Goal: Information Seeking & Learning: Check status

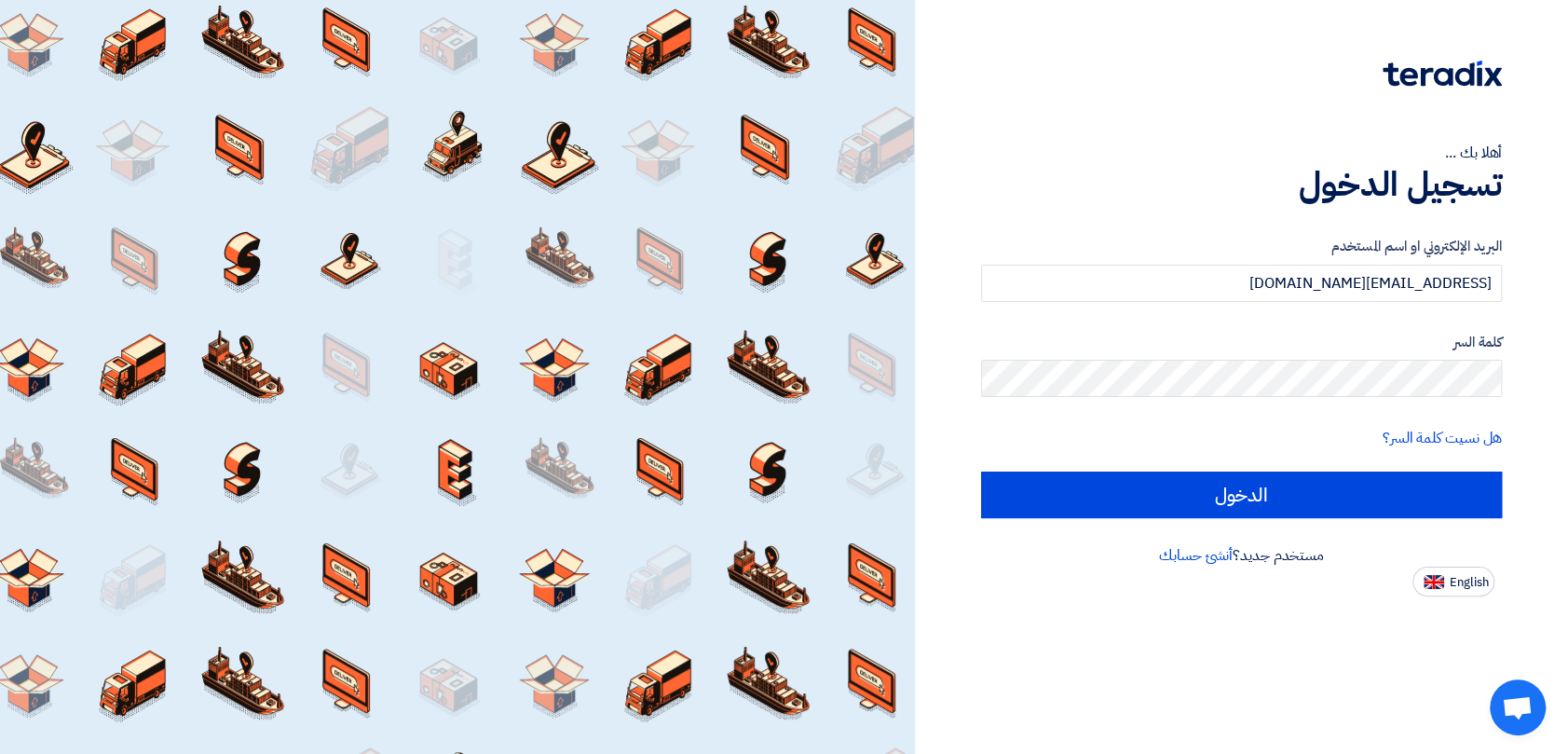
type input "[EMAIL_ADDRESS][DOMAIN_NAME]"
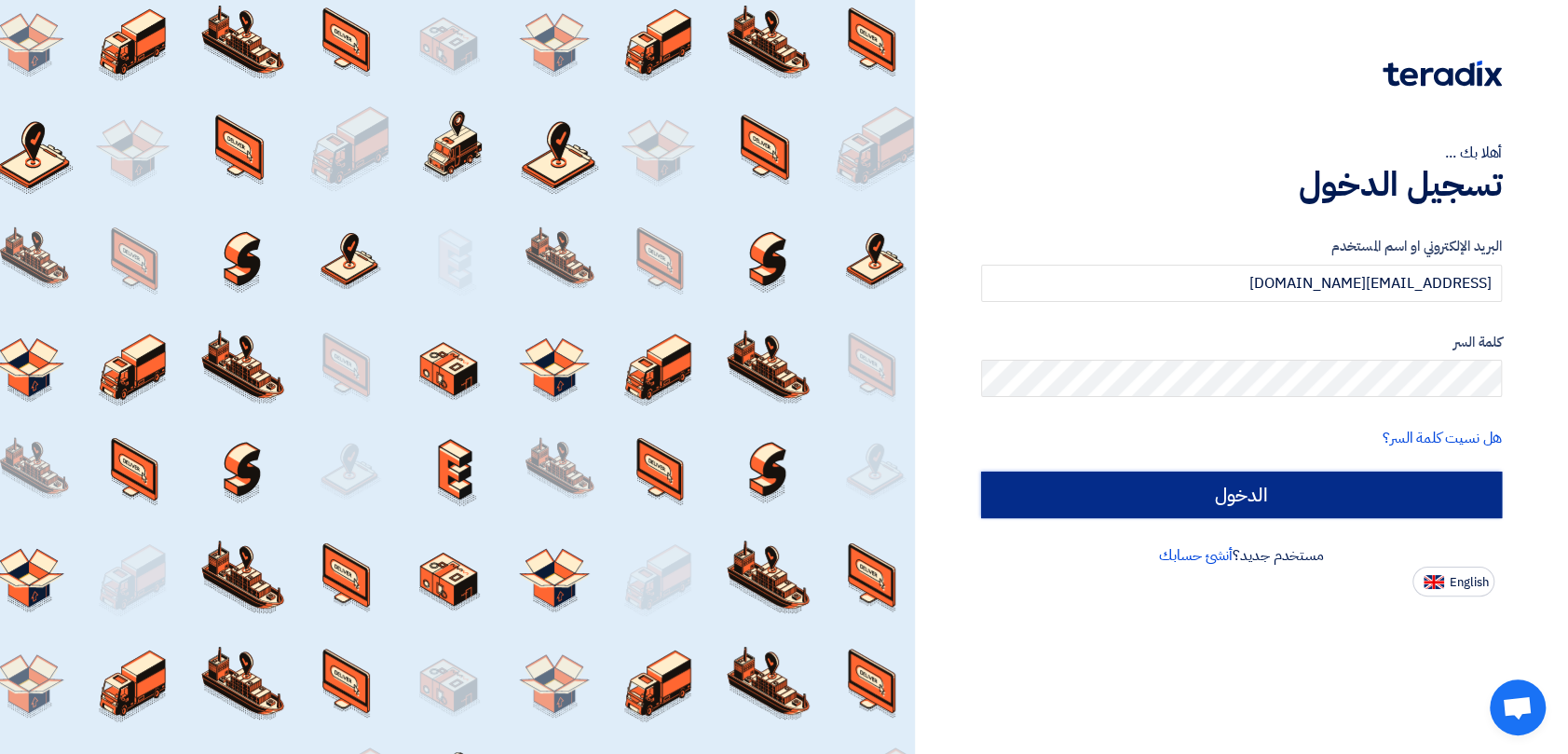
click at [1231, 493] on input "الدخول" at bounding box center [1241, 494] width 521 height 46
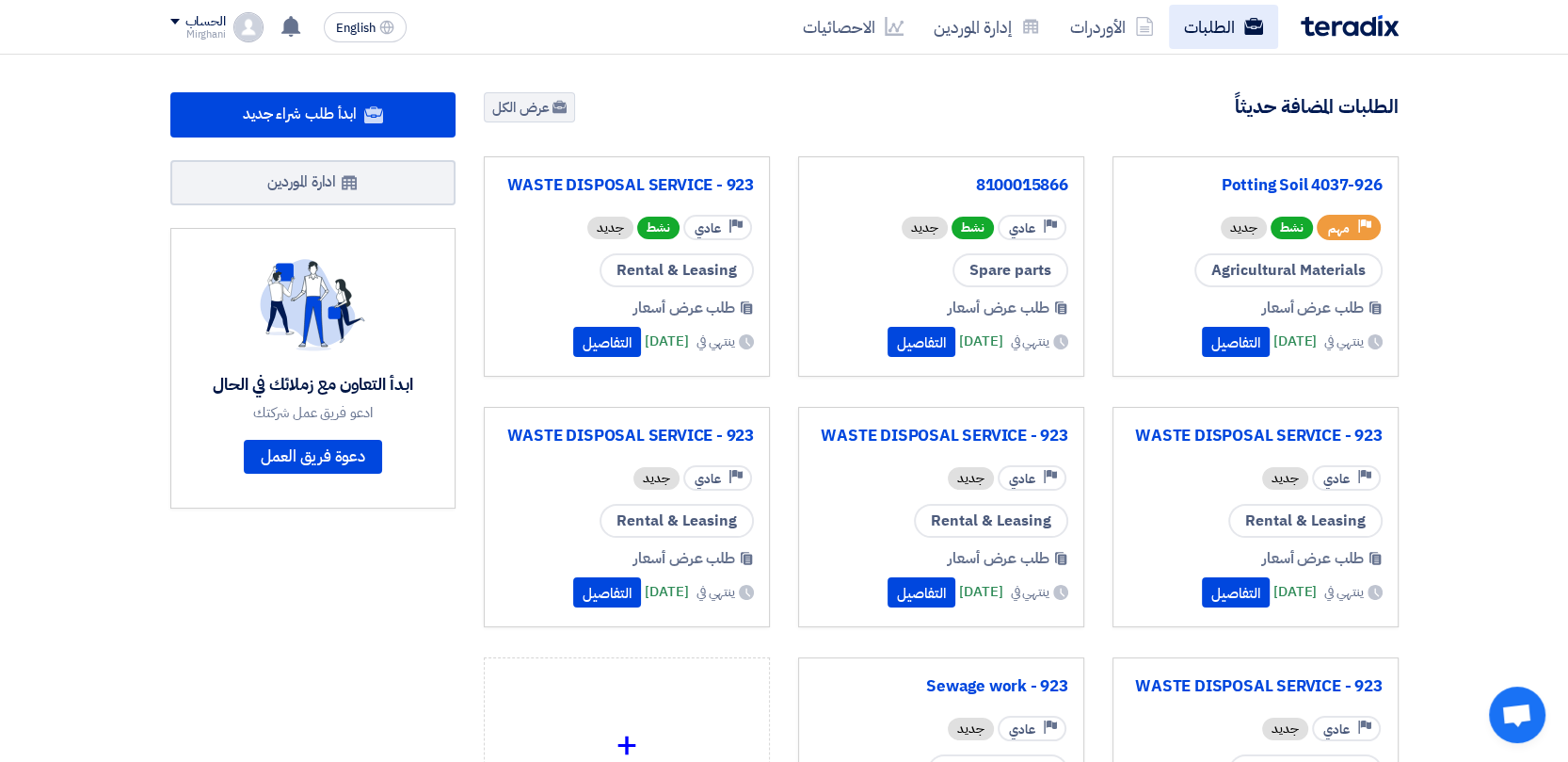
click at [1200, 34] on link "الطلبات" at bounding box center [1224, 27] width 109 height 44
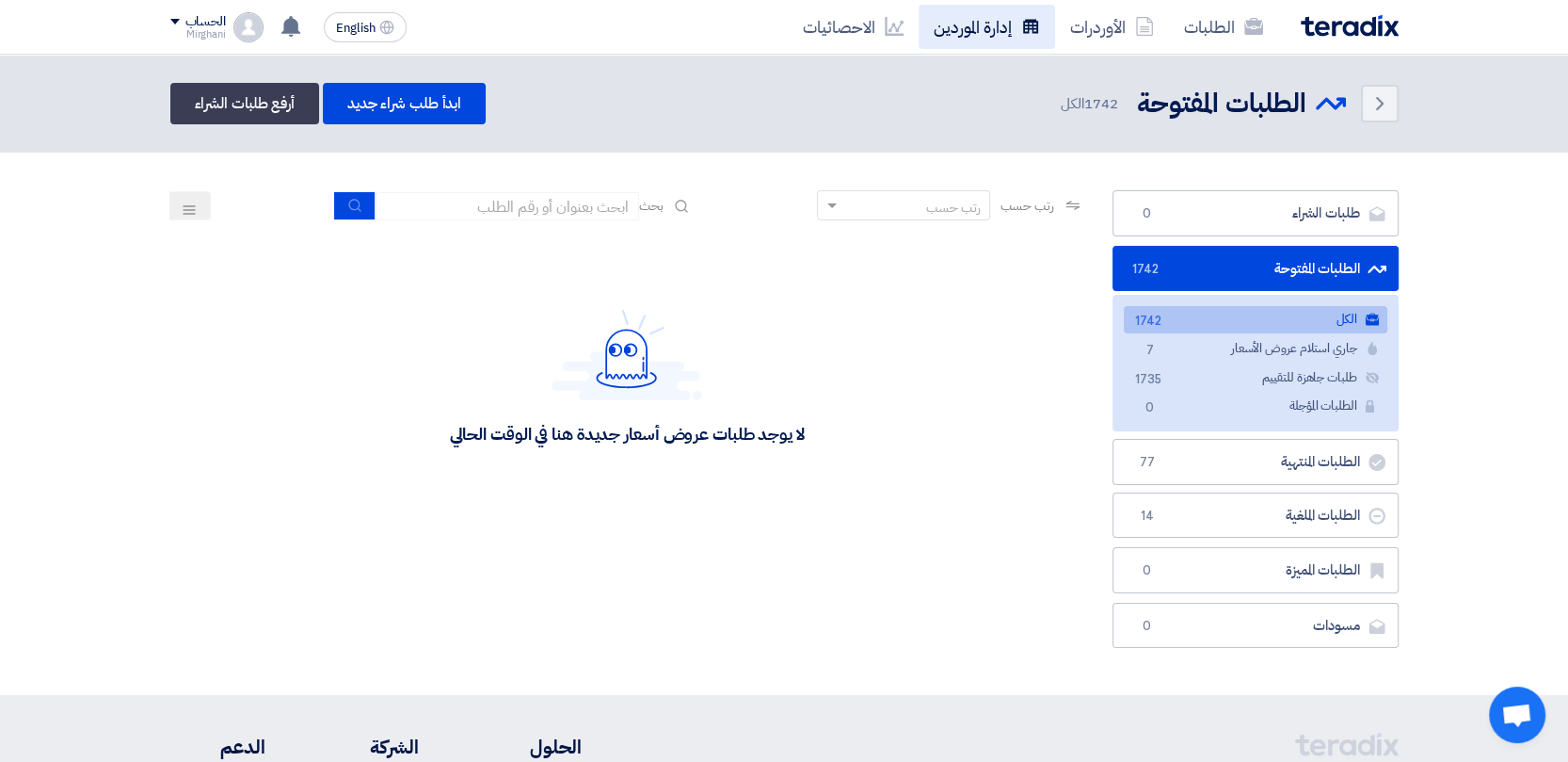
click at [986, 28] on link "إدارة الموردين" at bounding box center [986, 27] width 137 height 44
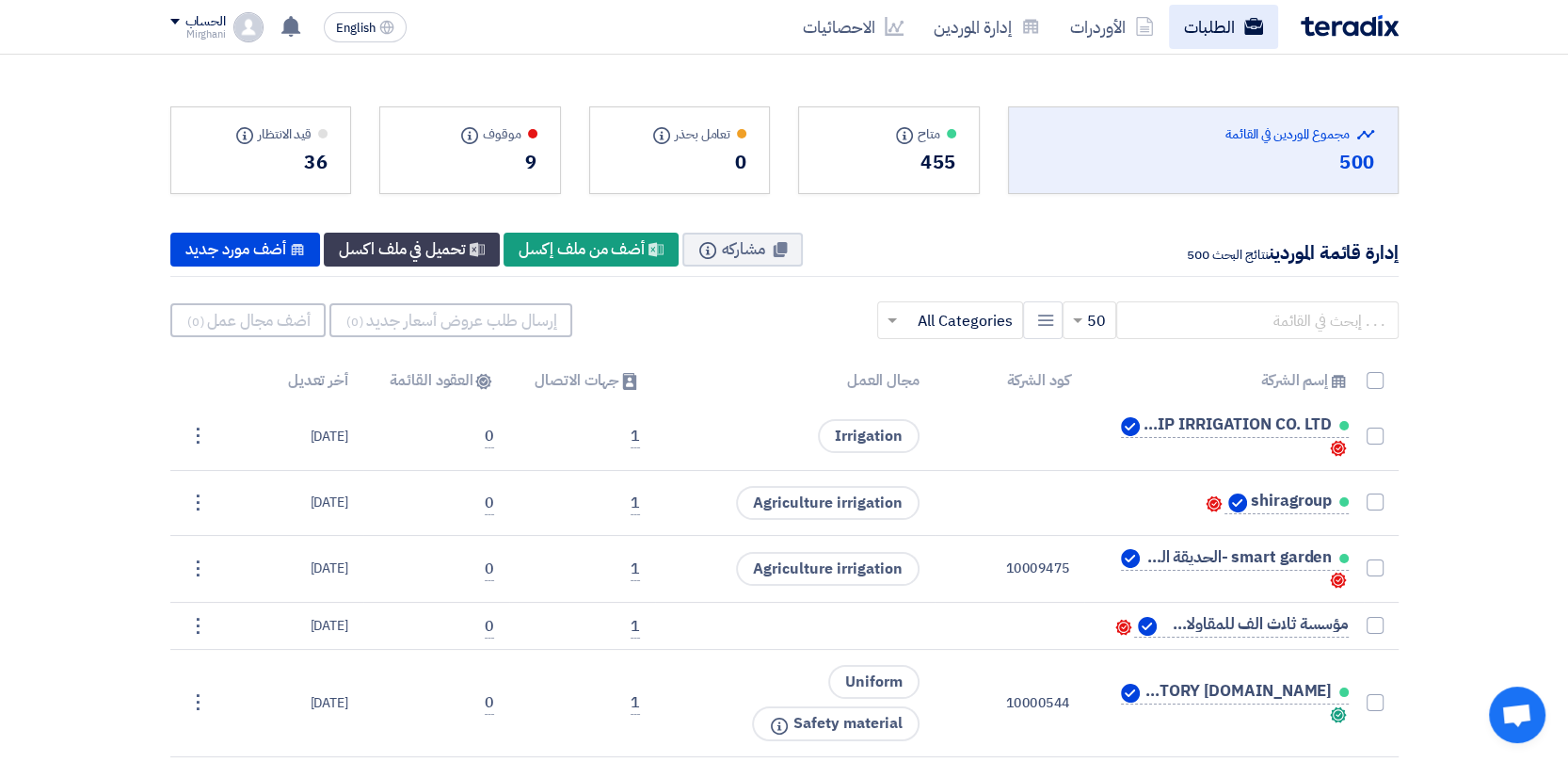
click at [1199, 29] on link "الطلبات" at bounding box center [1224, 27] width 109 height 44
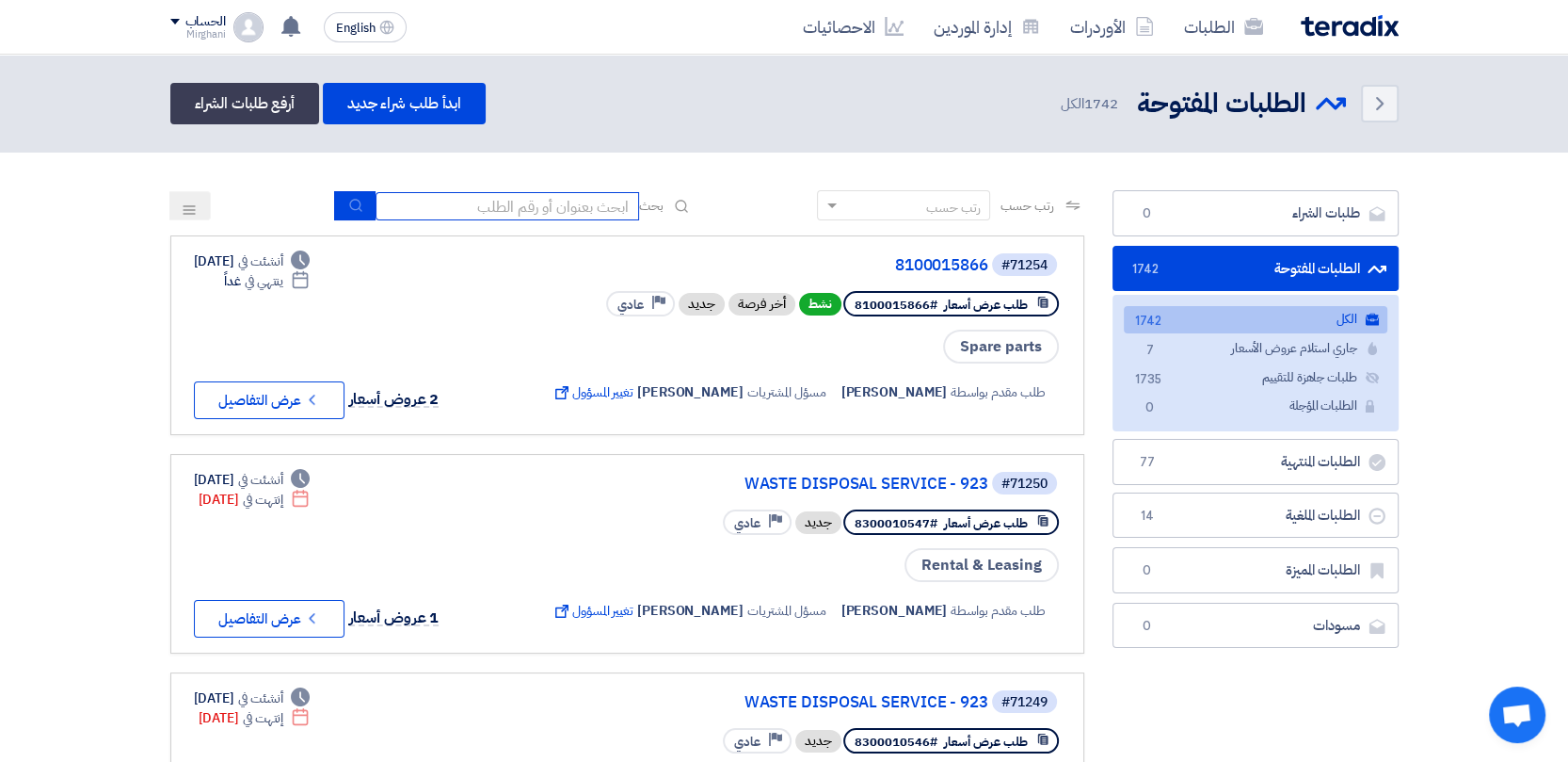
click at [523, 206] on input at bounding box center [507, 207] width 263 height 29
paste input "8100015627"
type input "8100015627"
click at [360, 204] on button "submit" at bounding box center [354, 206] width 41 height 29
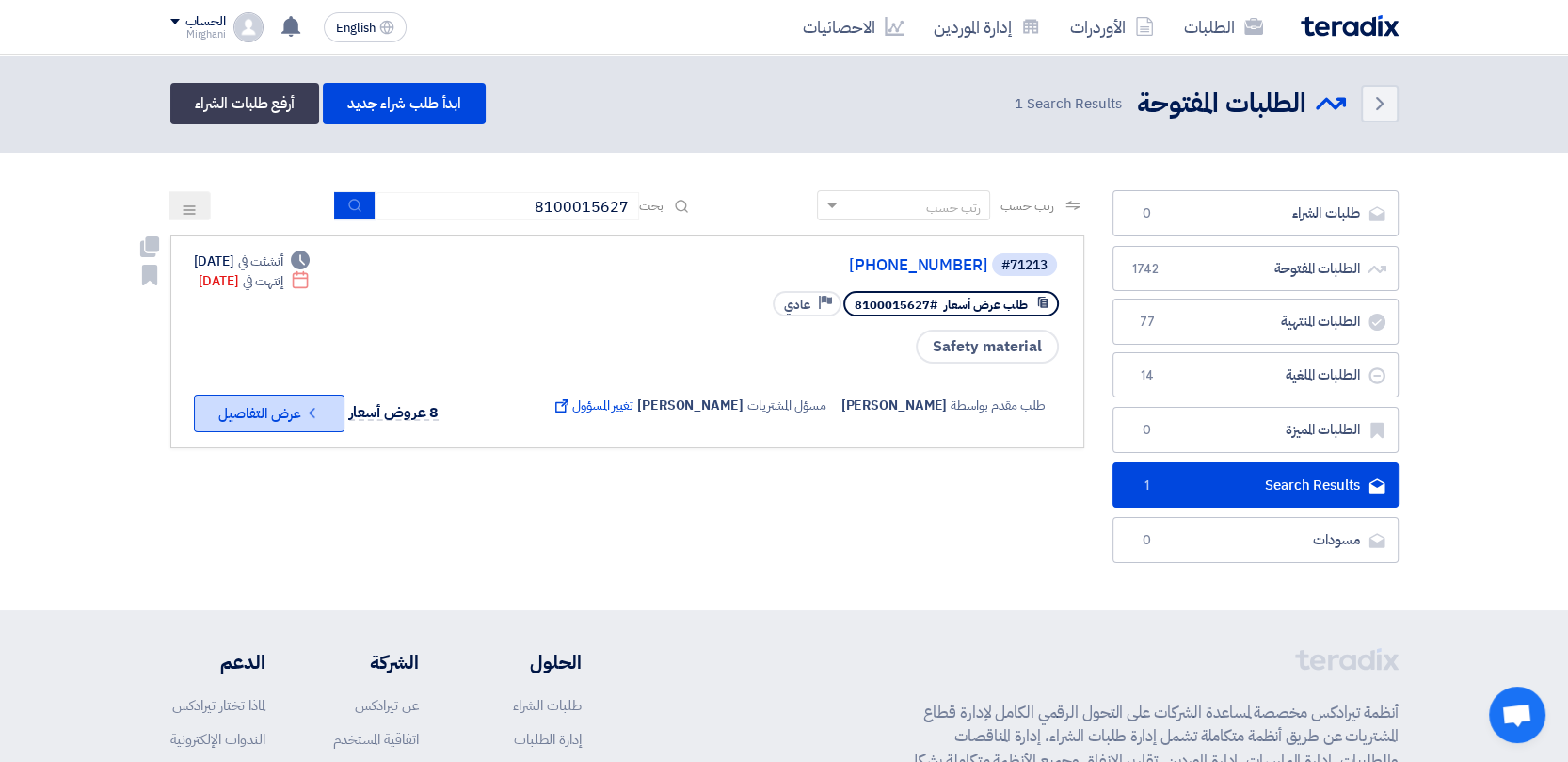
click at [296, 405] on button "Check details عرض التفاصيل" at bounding box center [269, 413] width 150 height 37
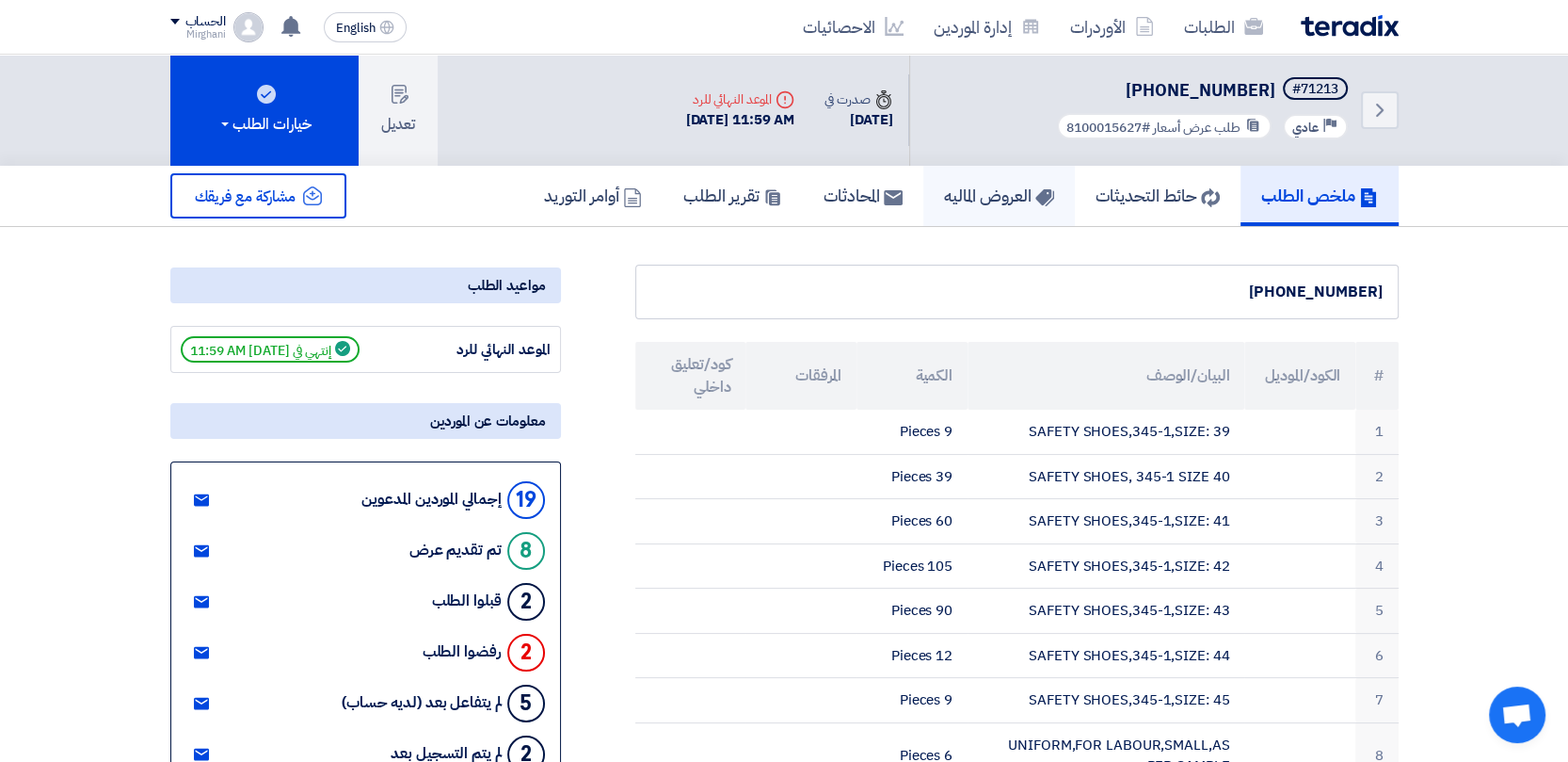
click at [1035, 195] on icon at bounding box center [1045, 198] width 19 height 19
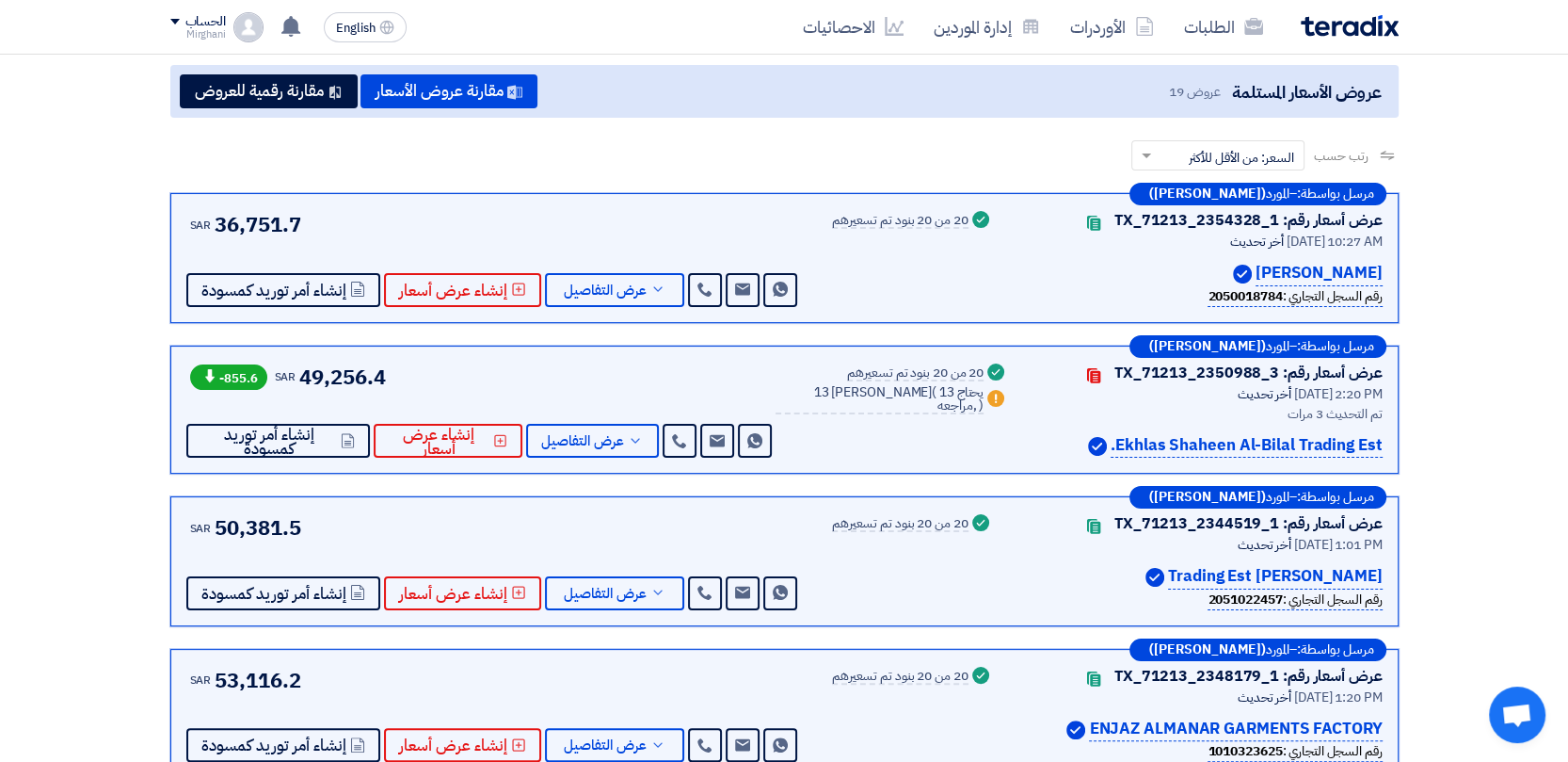
scroll to position [209, 0]
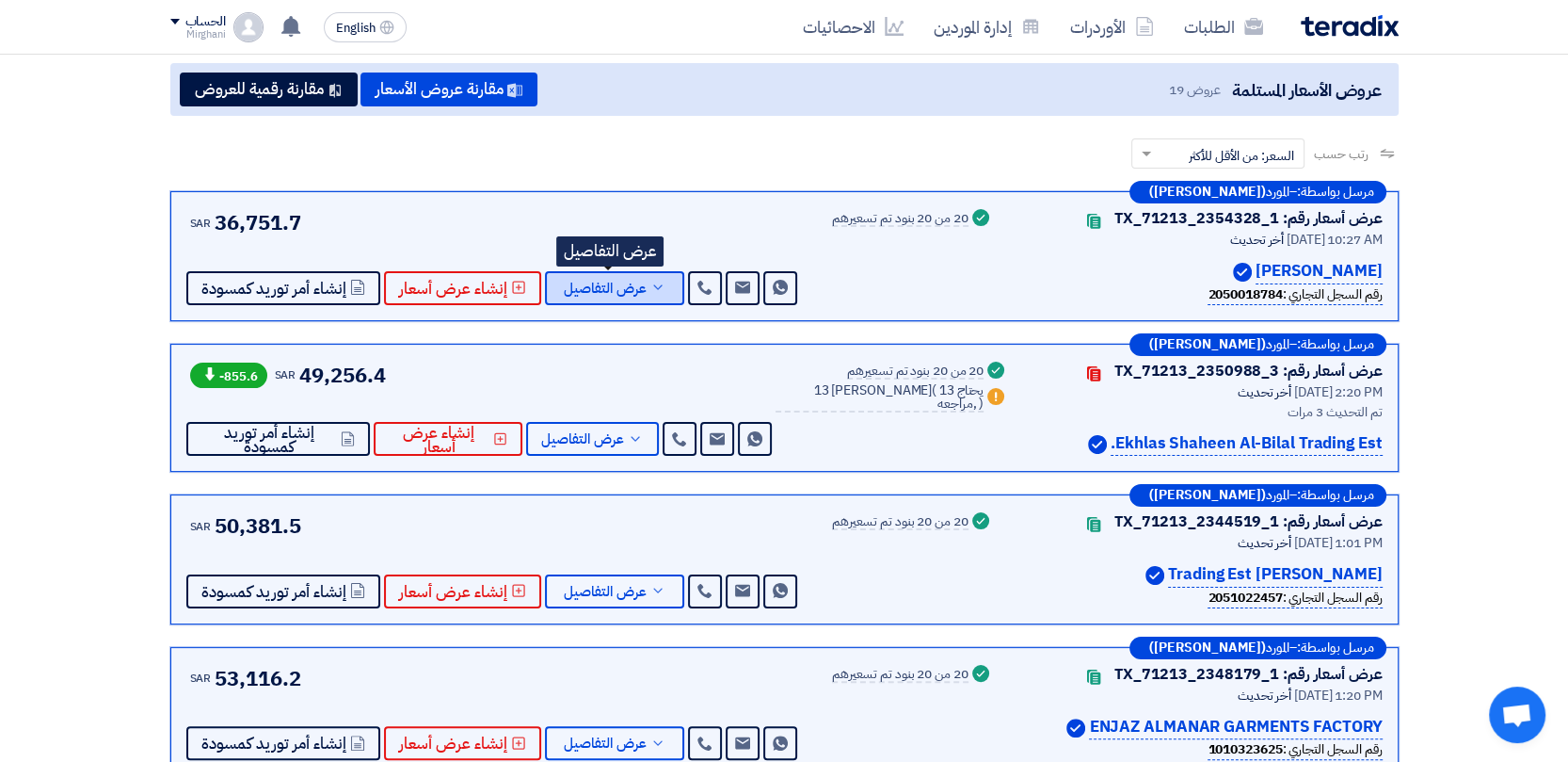
click at [581, 281] on span "عرض التفاصيل" at bounding box center [605, 288] width 83 height 14
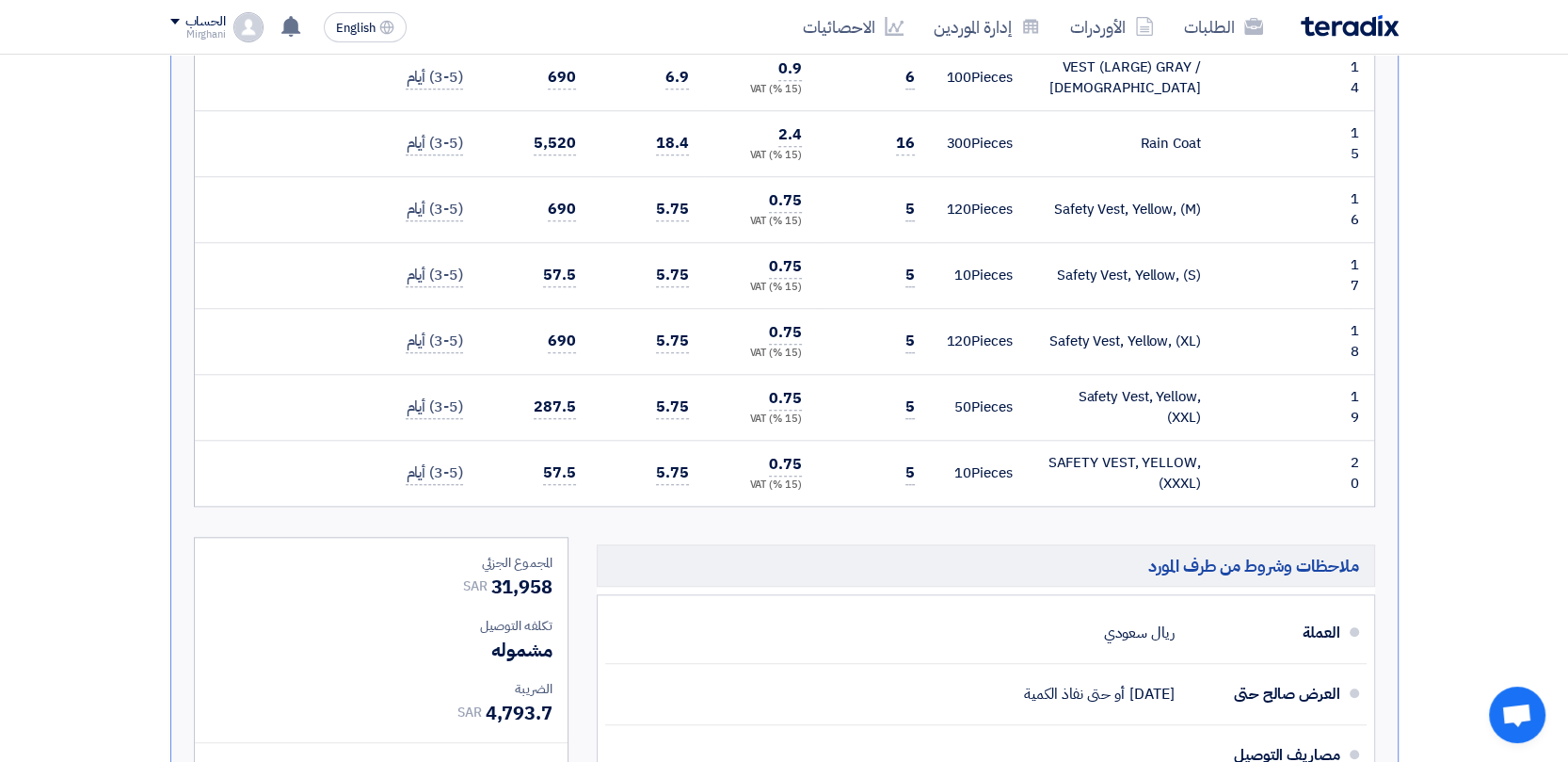
scroll to position [1673, 0]
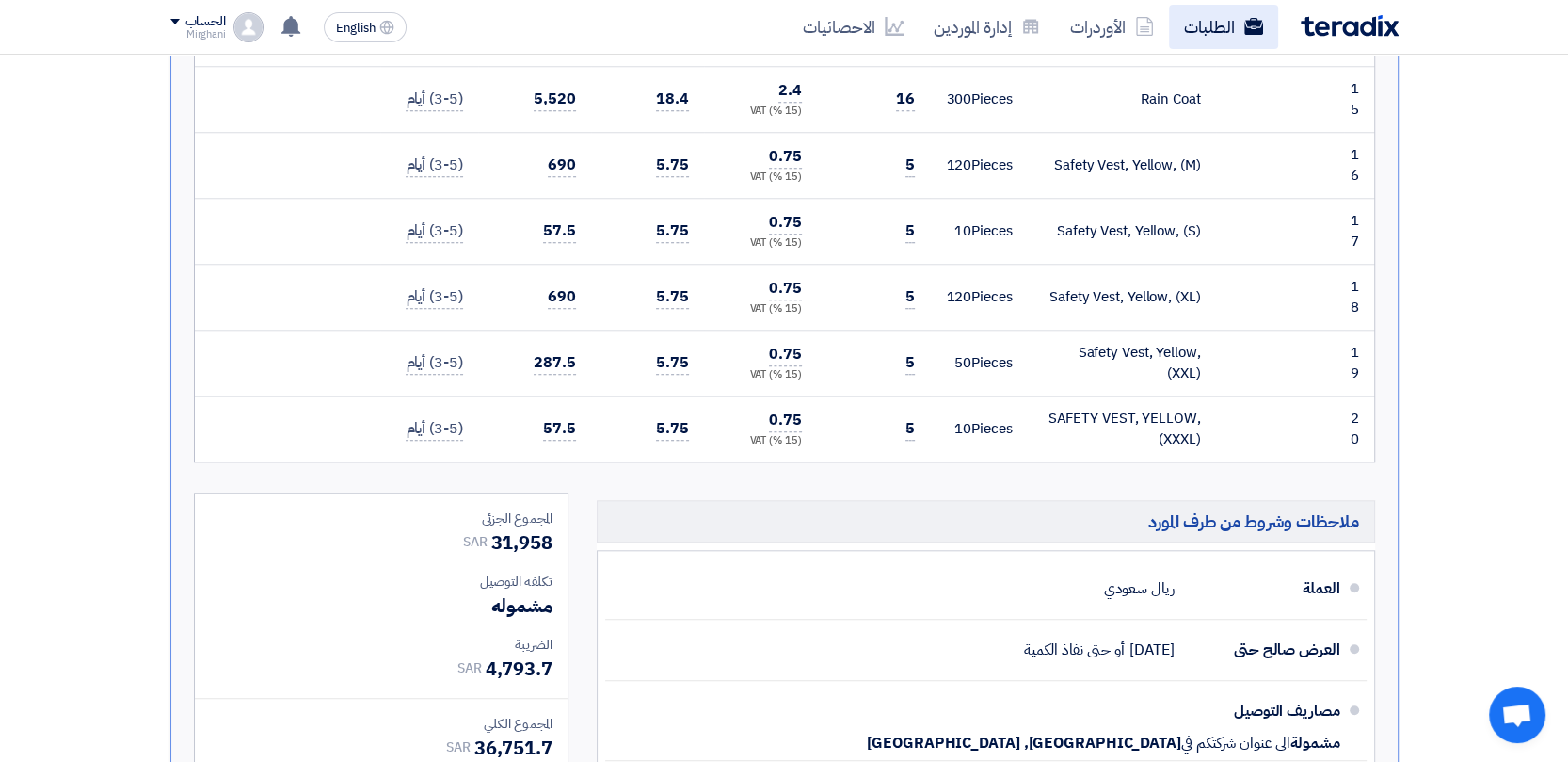
click at [1194, 32] on link "الطلبات" at bounding box center [1224, 27] width 109 height 44
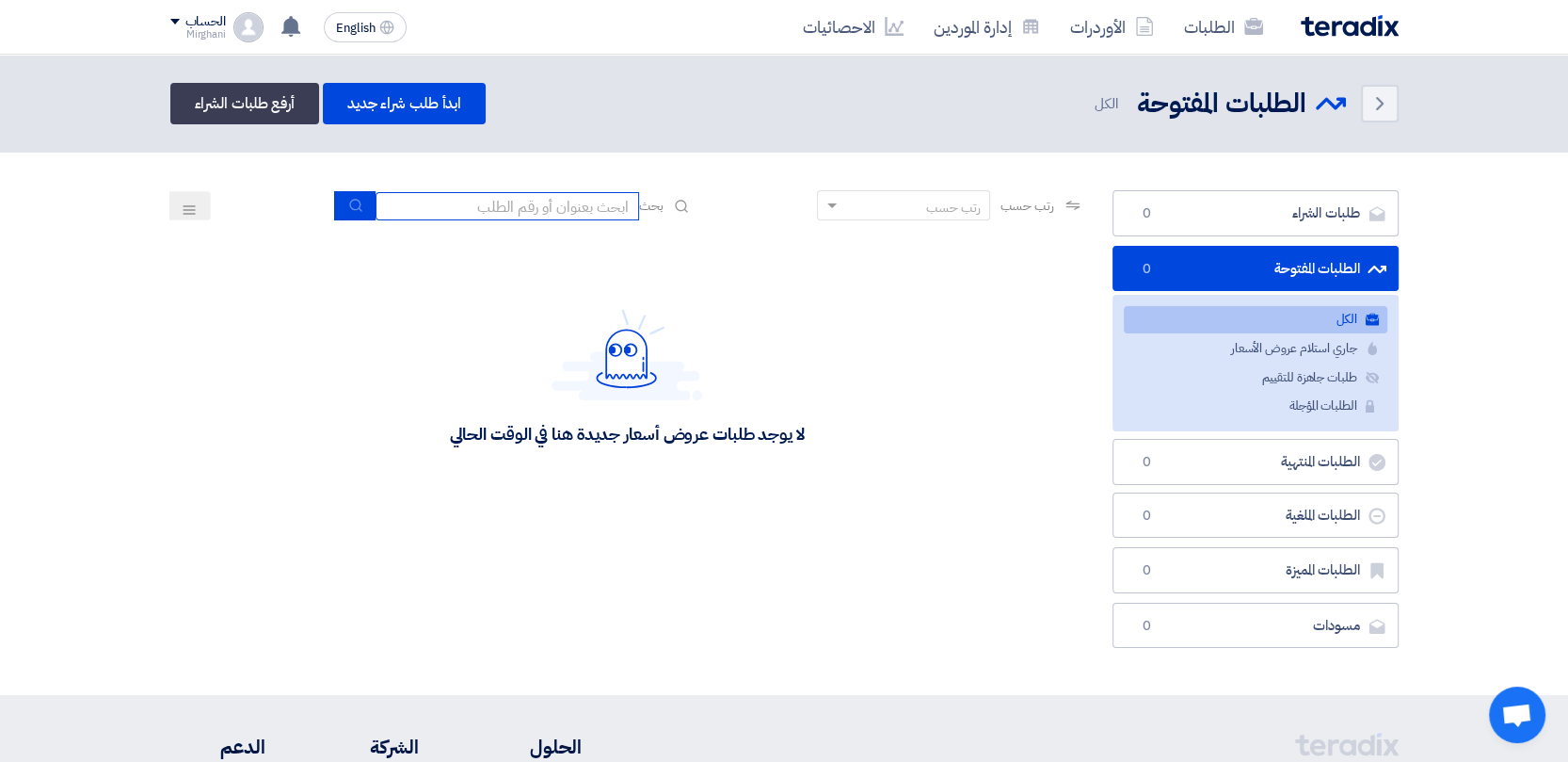
click at [556, 210] on input at bounding box center [507, 207] width 263 height 29
paste input "8100015578"
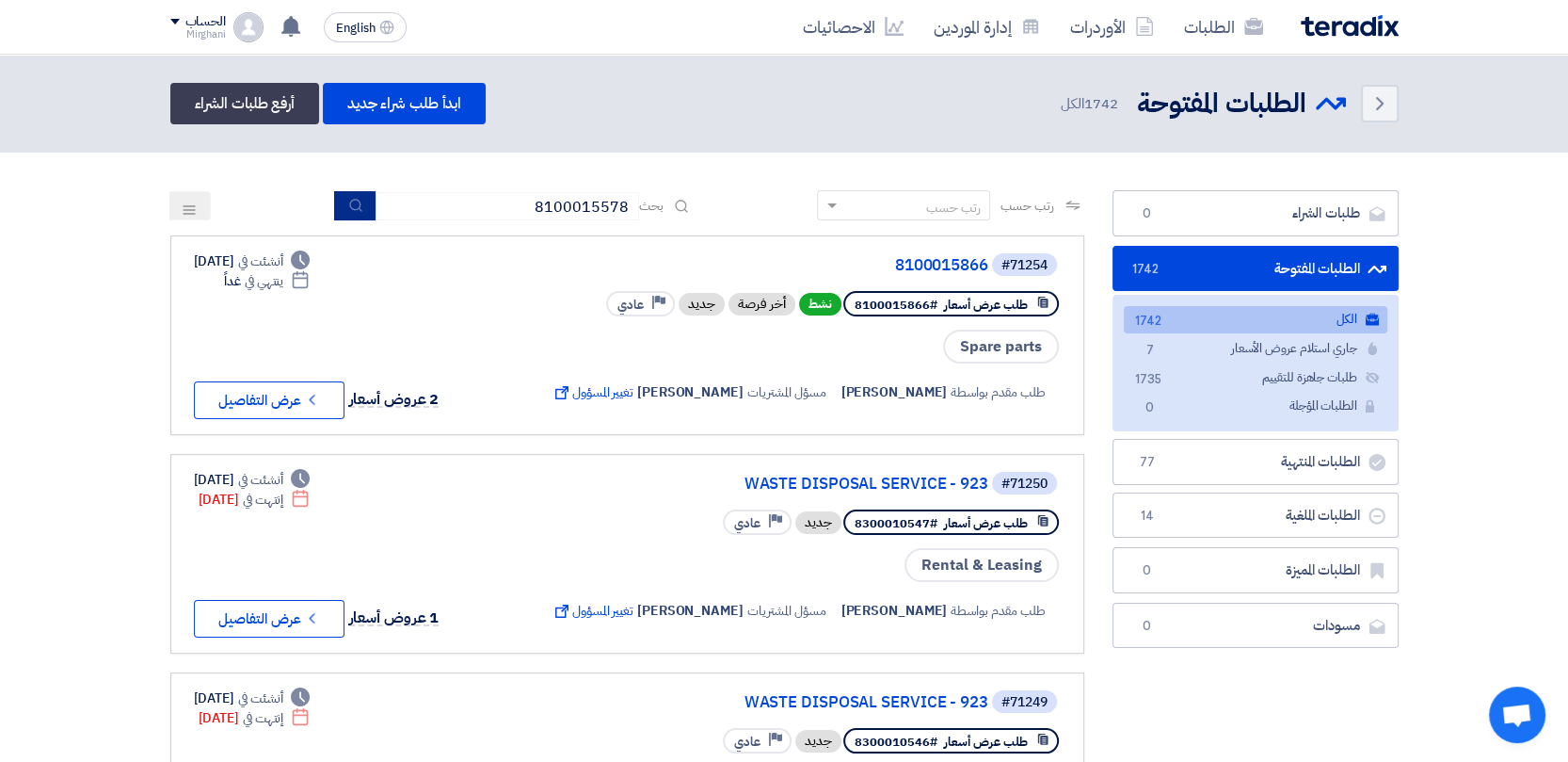
click at [357, 202] on icon "submit" at bounding box center [356, 206] width 15 height 15
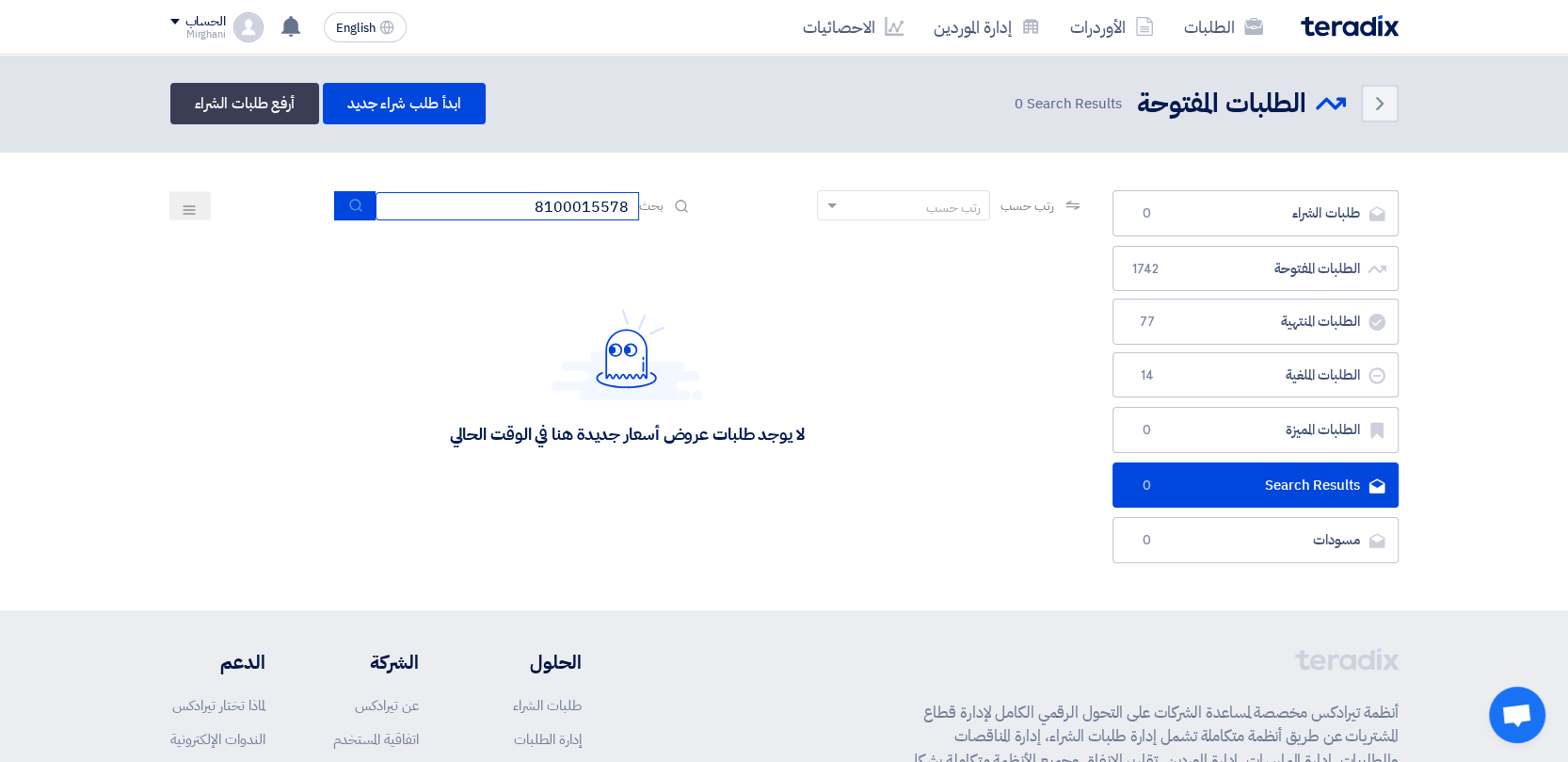
drag, startPoint x: 552, startPoint y: 213, endPoint x: 656, endPoint y: 223, distance: 104.5
click at [655, 224] on div "رتب حسب رتب حسب بحث 8100015578" at bounding box center [627, 213] width 914 height 45
paste input "735"
click at [340, 202] on button "submit" at bounding box center [354, 206] width 41 height 29
click at [348, 200] on icon "submit" at bounding box center [356, 206] width 15 height 15
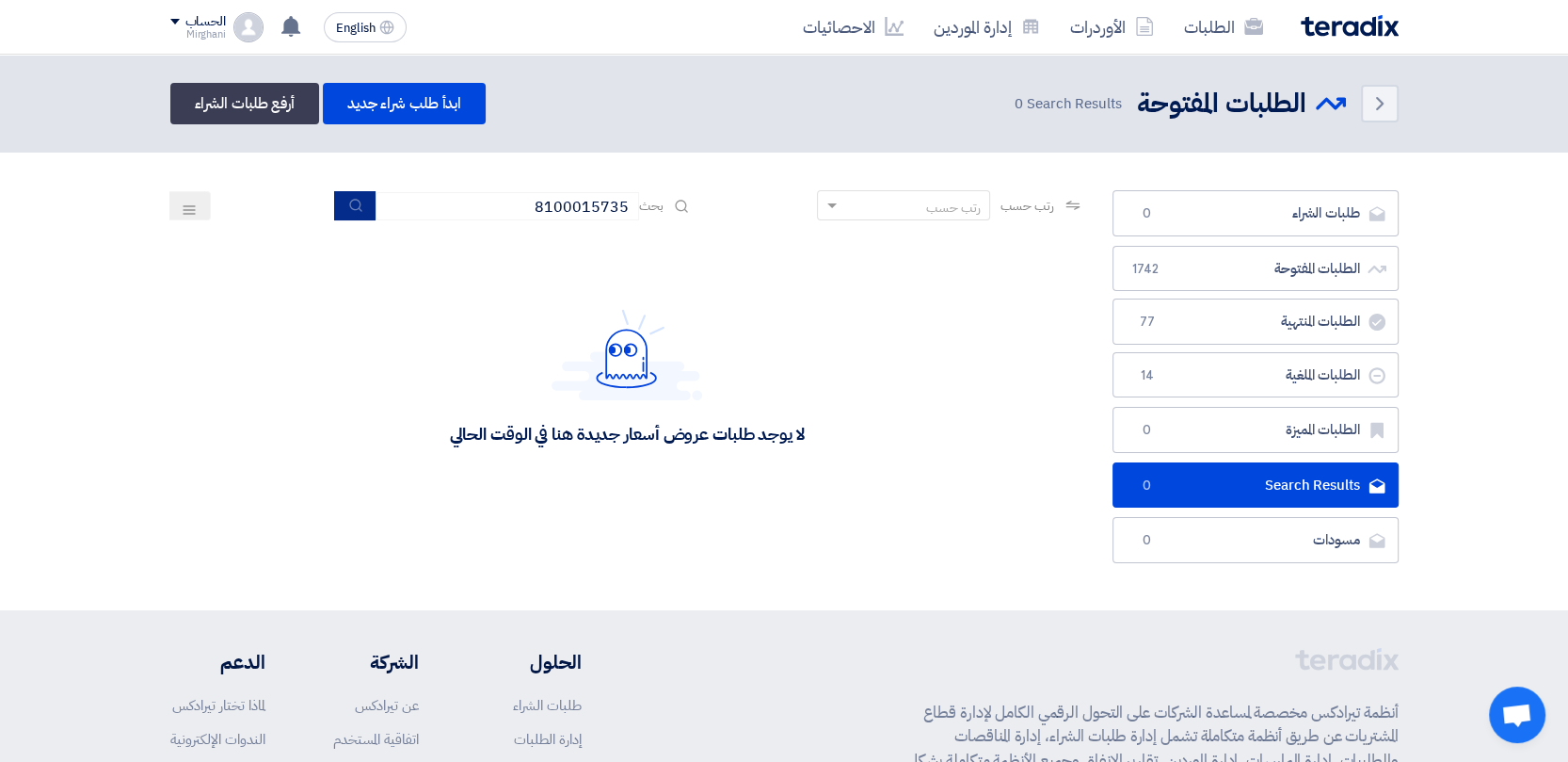
click at [359, 208] on button "submit" at bounding box center [354, 206] width 41 height 29
drag, startPoint x: 517, startPoint y: 202, endPoint x: 677, endPoint y: 222, distance: 161.2
click at [677, 222] on div "رتب حسب رتب حسب بحث 8100015735" at bounding box center [627, 213] width 914 height 45
paste input "200000874"
type input "8200000874"
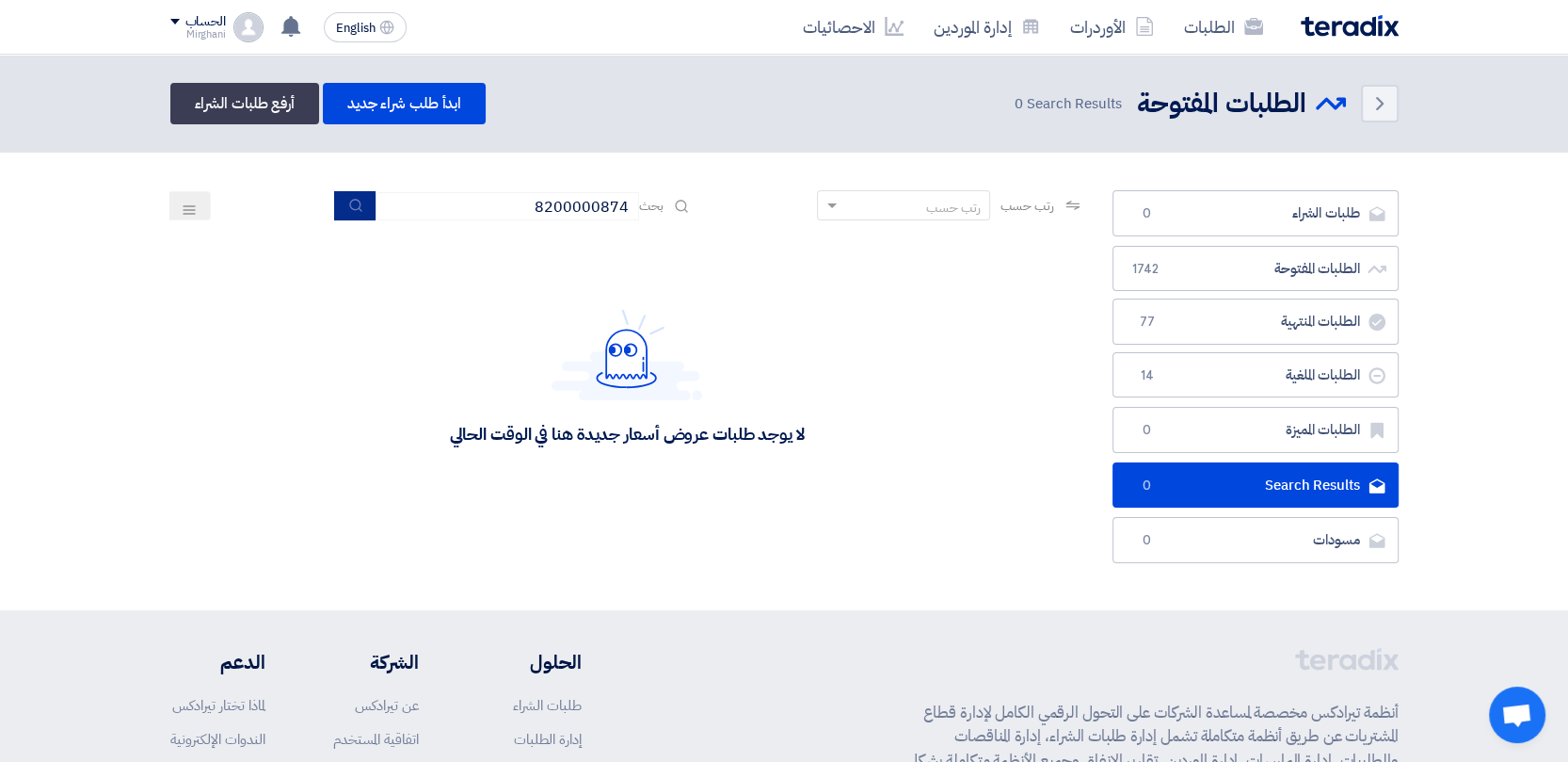
click at [355, 201] on icon "submit" at bounding box center [356, 206] width 15 height 15
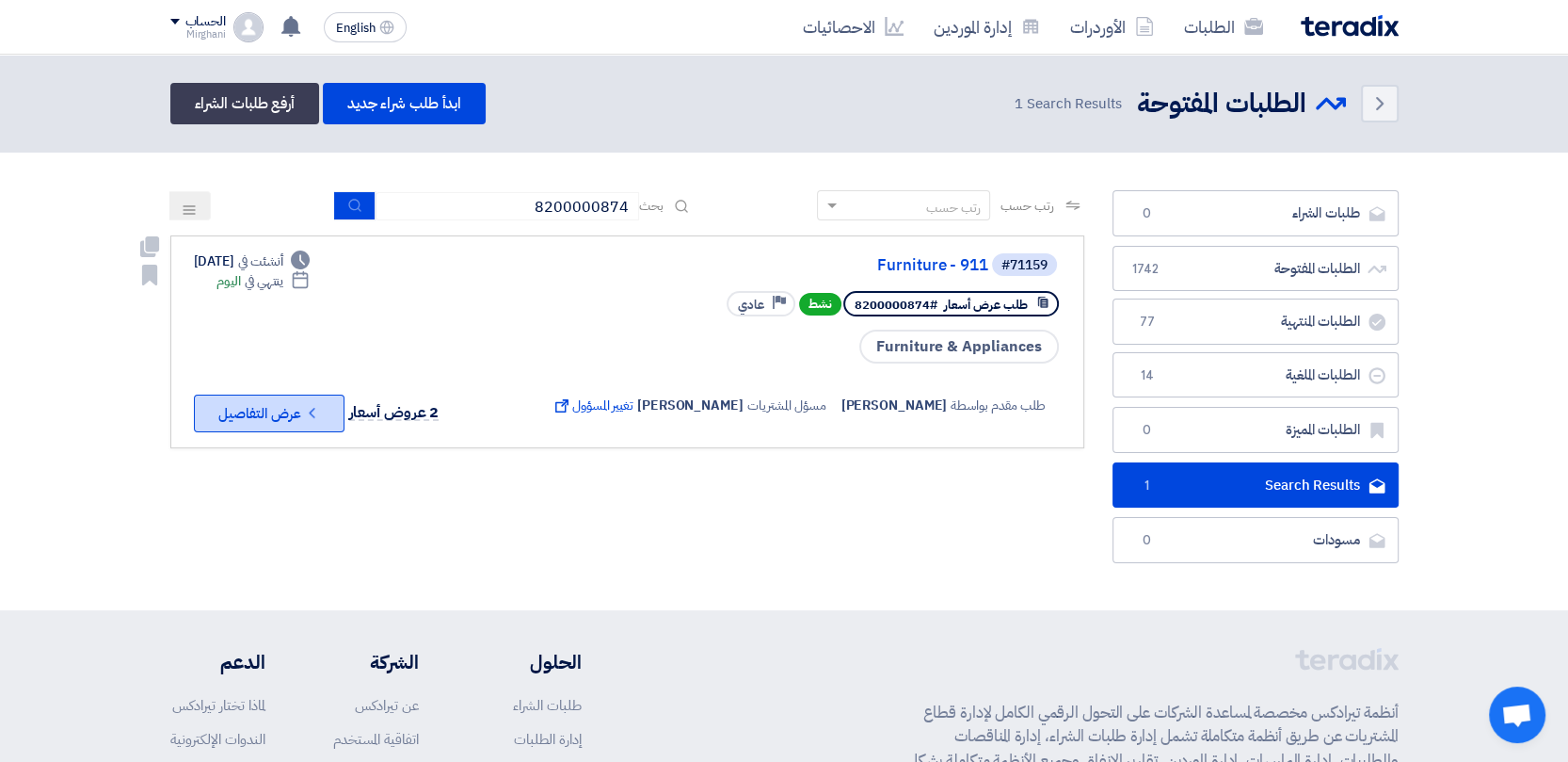
click at [312, 410] on use at bounding box center [312, 413] width 6 height 11
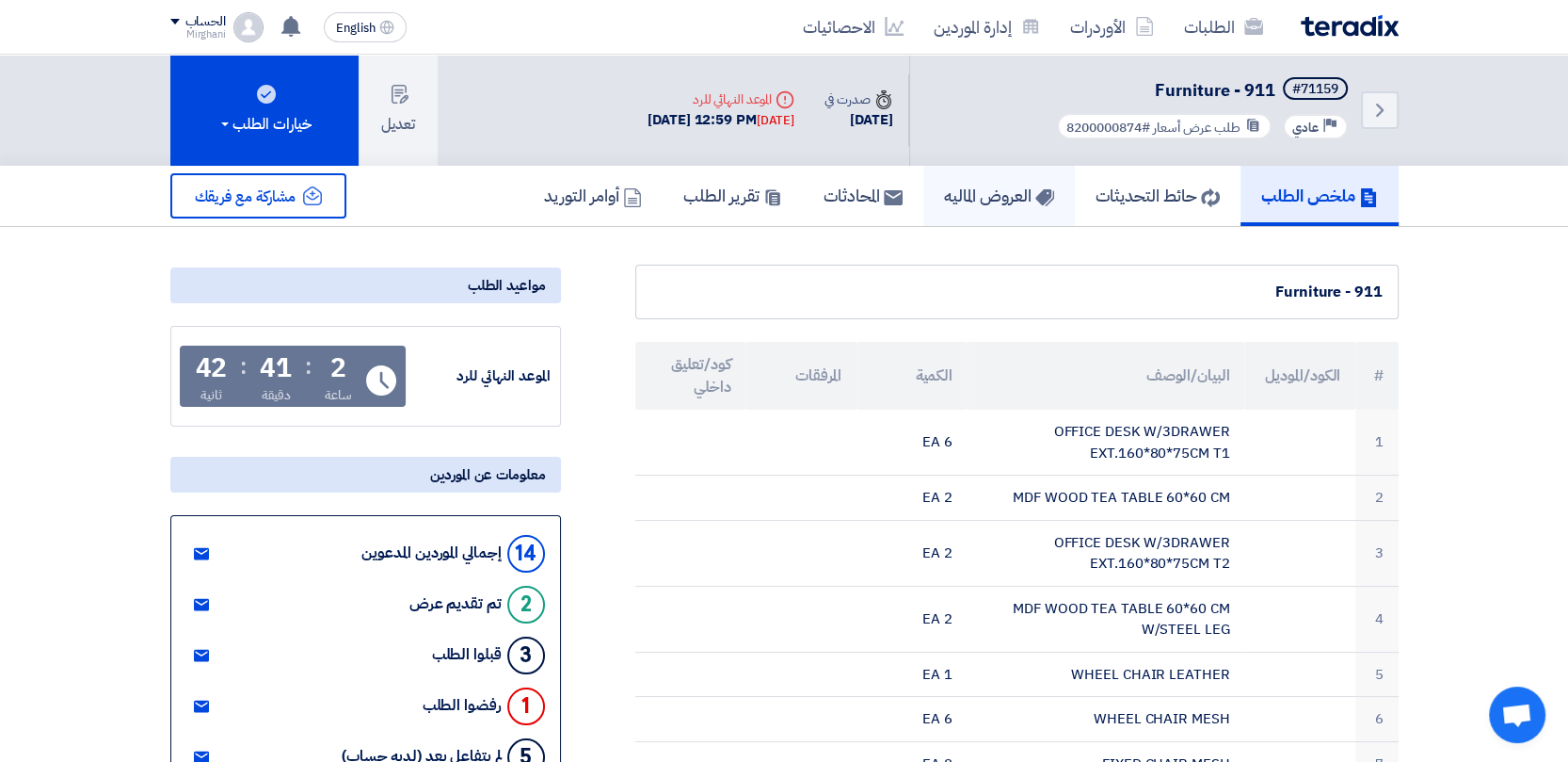
click at [961, 188] on h5 "العروض الماليه" at bounding box center [999, 195] width 110 height 22
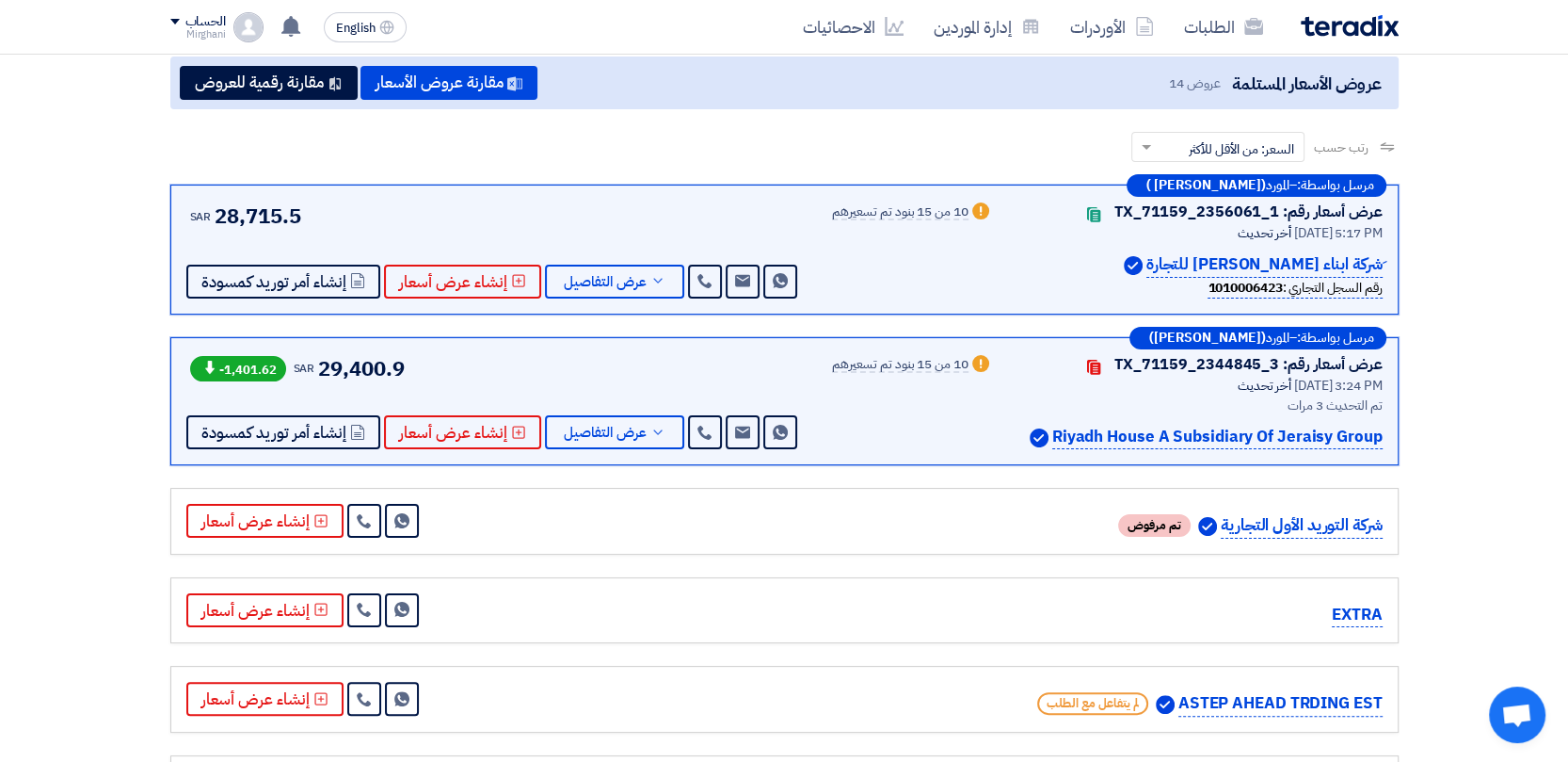
scroll to position [104, 0]
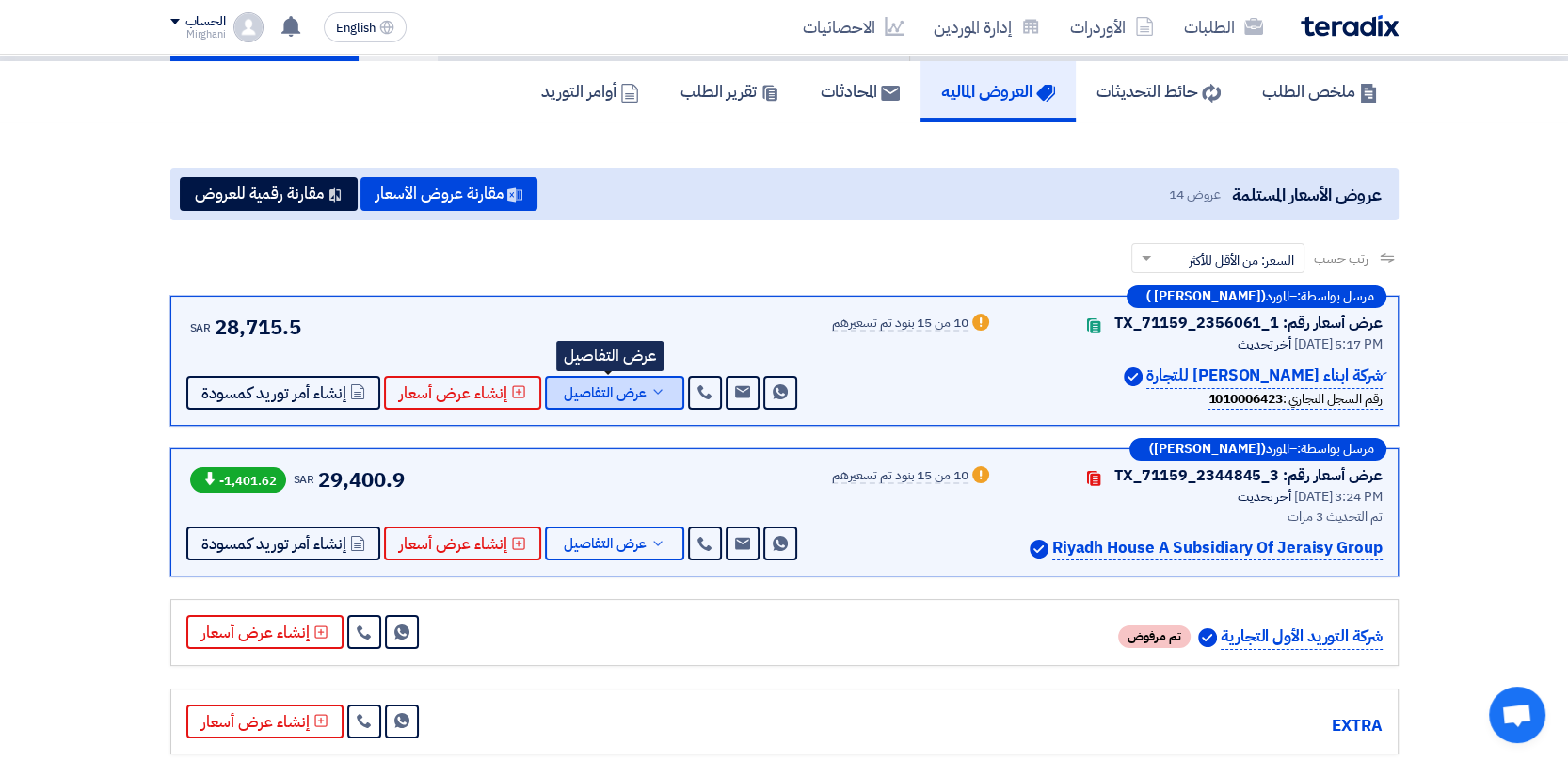
click at [610, 395] on span "عرض التفاصيل" at bounding box center [605, 392] width 83 height 14
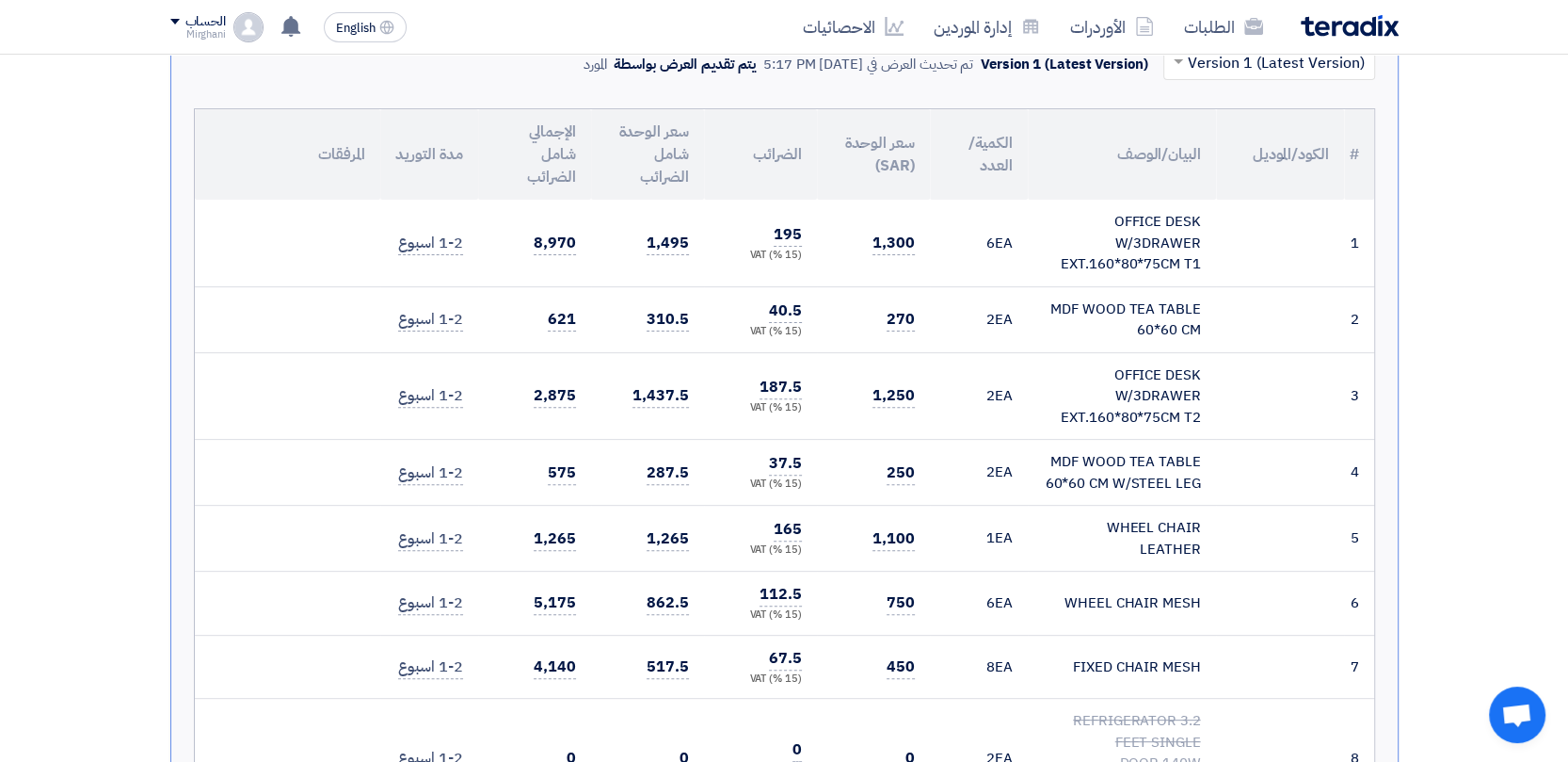
scroll to position [523, 0]
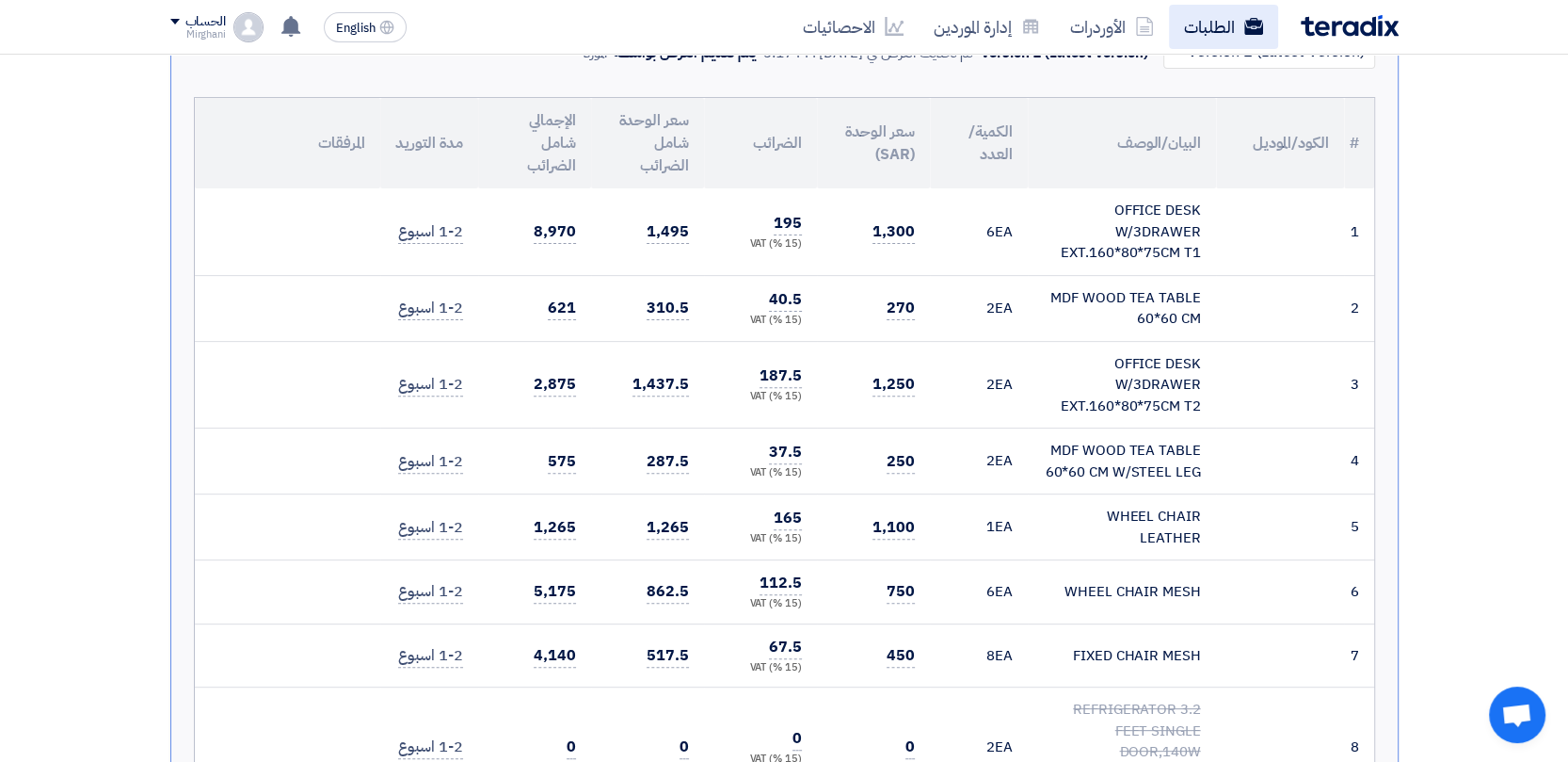
click at [1214, 33] on link "الطلبات" at bounding box center [1224, 27] width 109 height 44
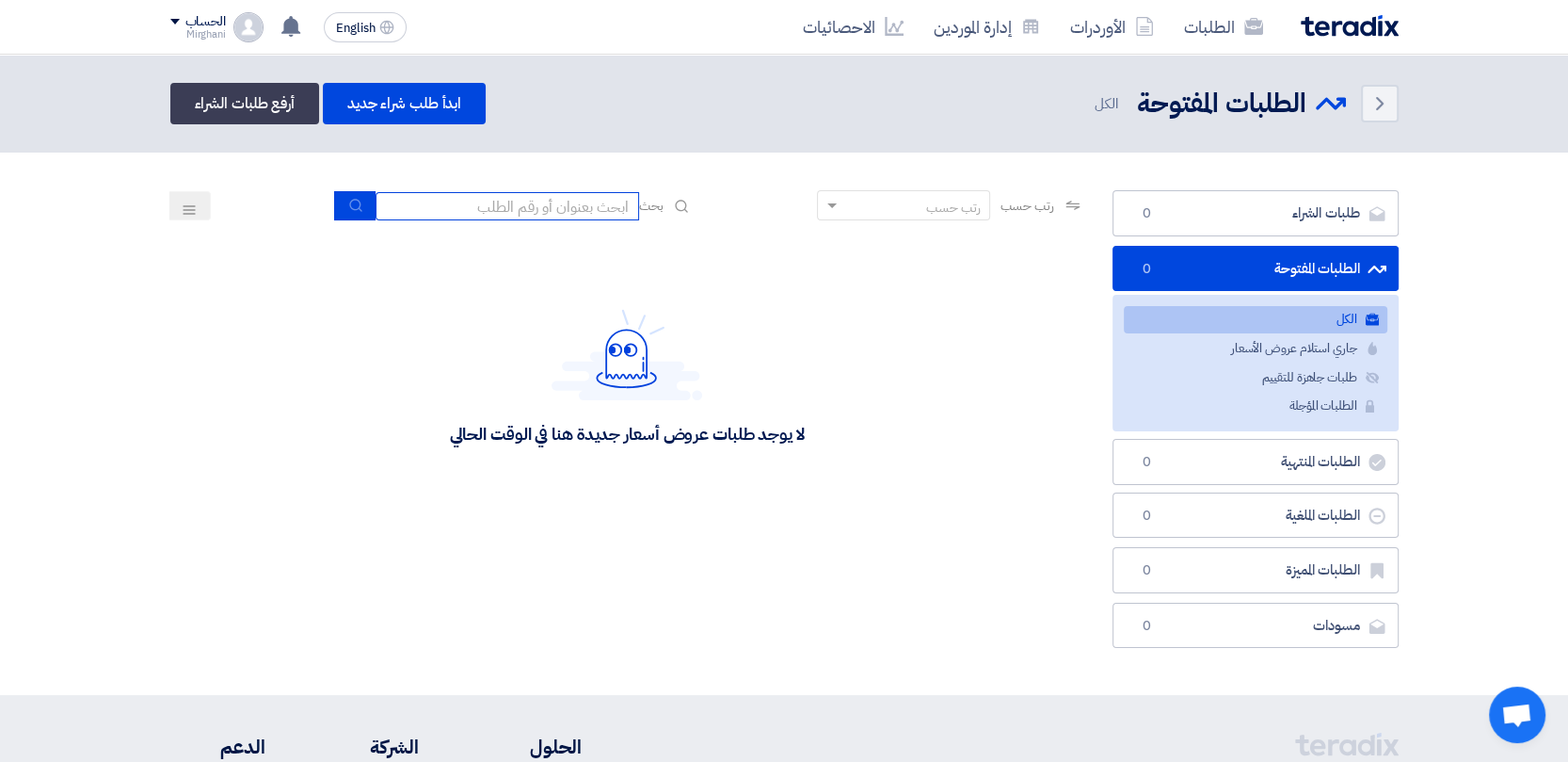
click at [610, 211] on input at bounding box center [507, 207] width 263 height 29
paste input "8100015630"
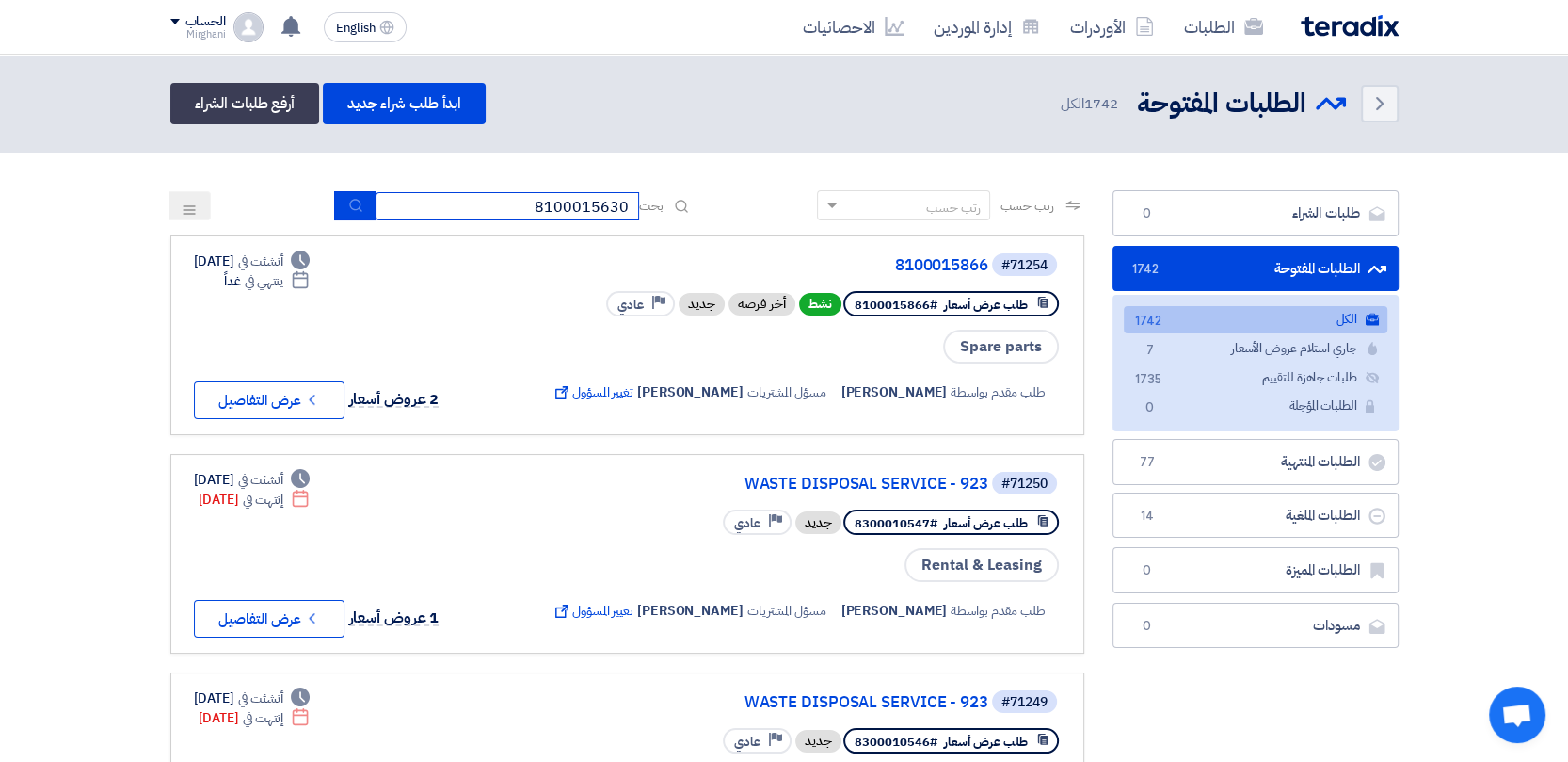
type input "8100015630"
click at [348, 205] on icon "submit" at bounding box center [356, 206] width 15 height 15
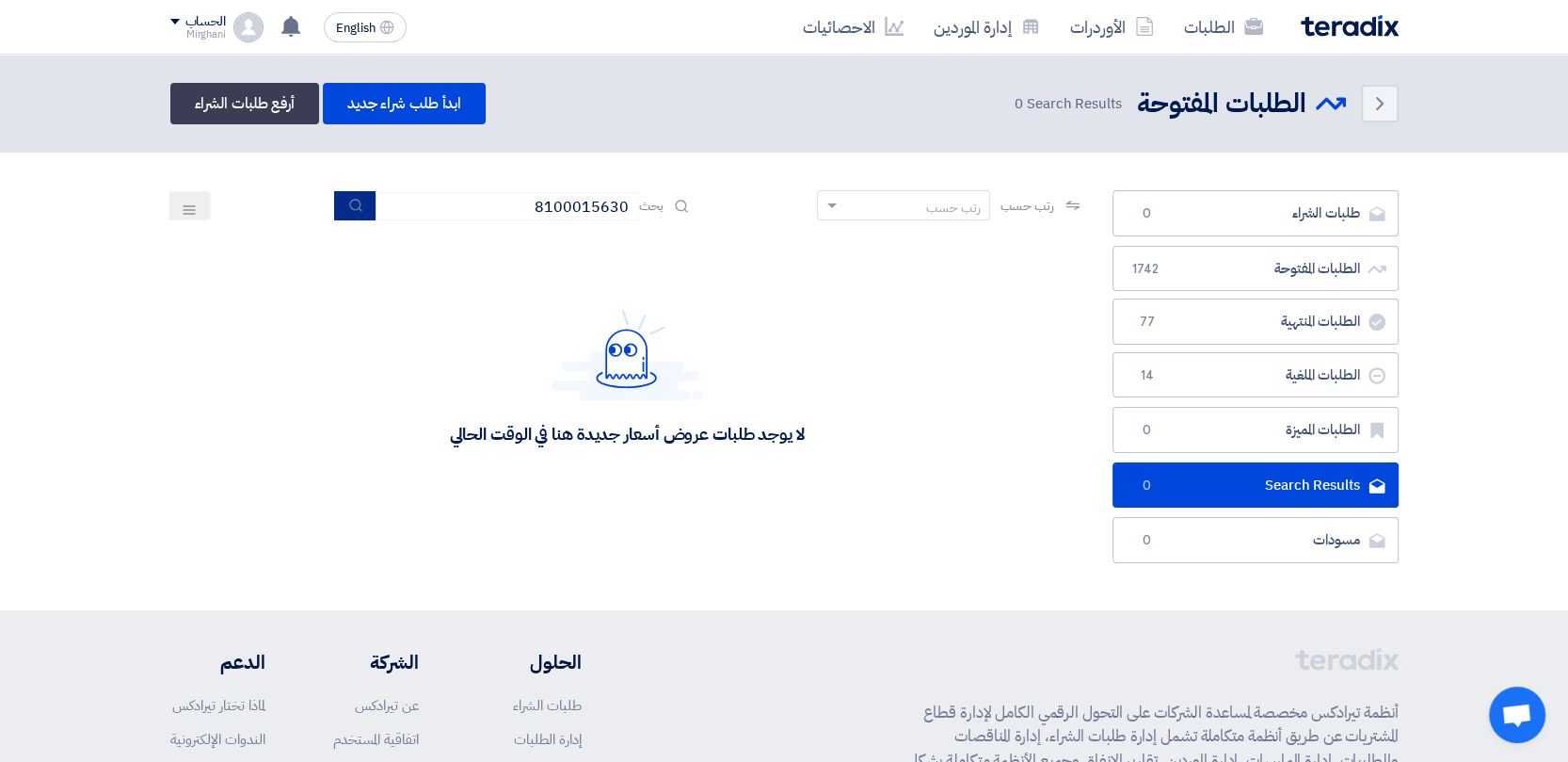
click at [341, 204] on button "submit" at bounding box center [354, 206] width 41 height 29
click at [352, 202] on icon "submit" at bounding box center [356, 206] width 15 height 15
click at [353, 201] on icon "submit" at bounding box center [356, 206] width 15 height 15
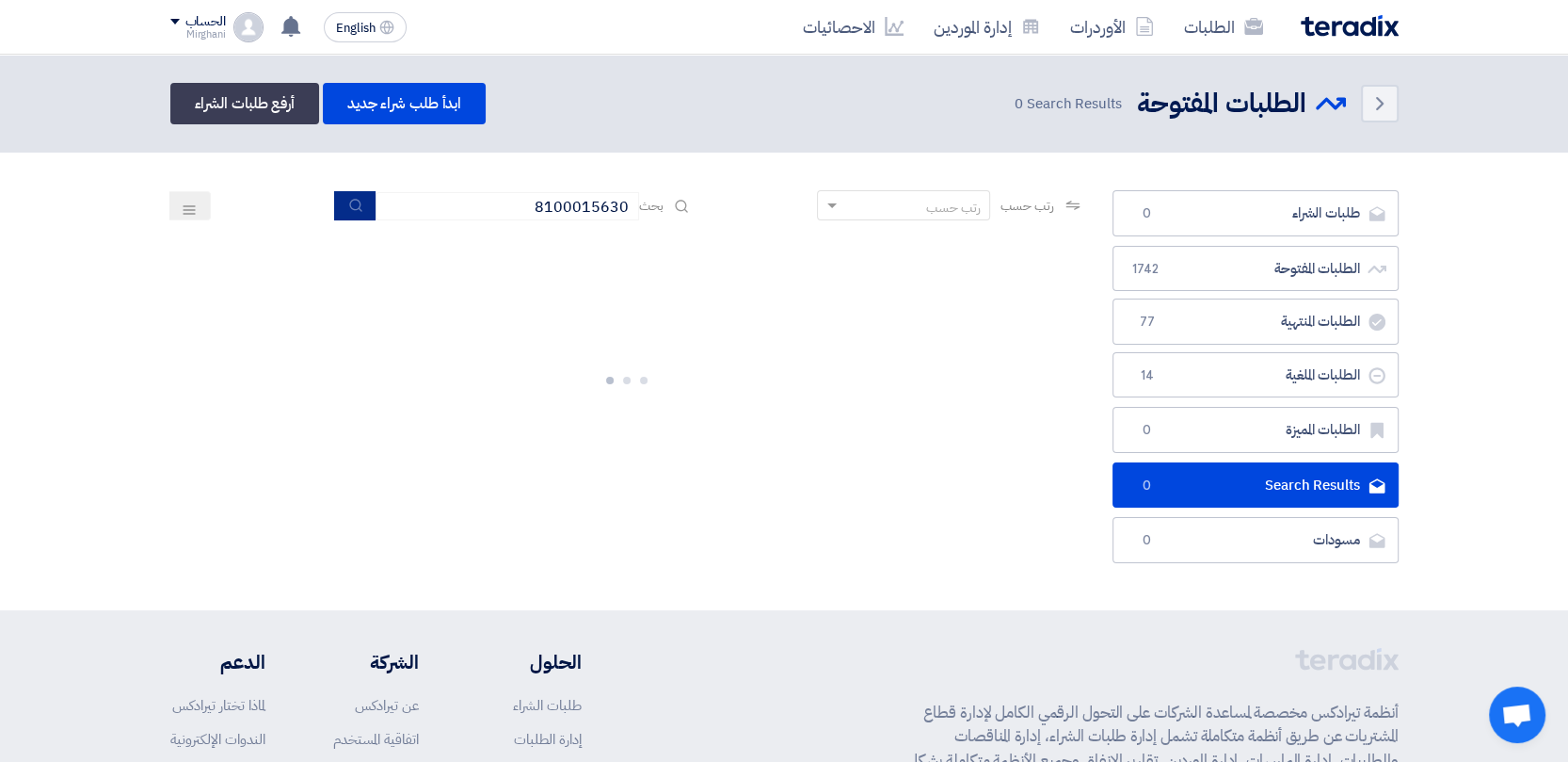
click at [354, 201] on icon "submit" at bounding box center [356, 206] width 15 height 15
click at [356, 202] on icon "submit" at bounding box center [356, 206] width 15 height 15
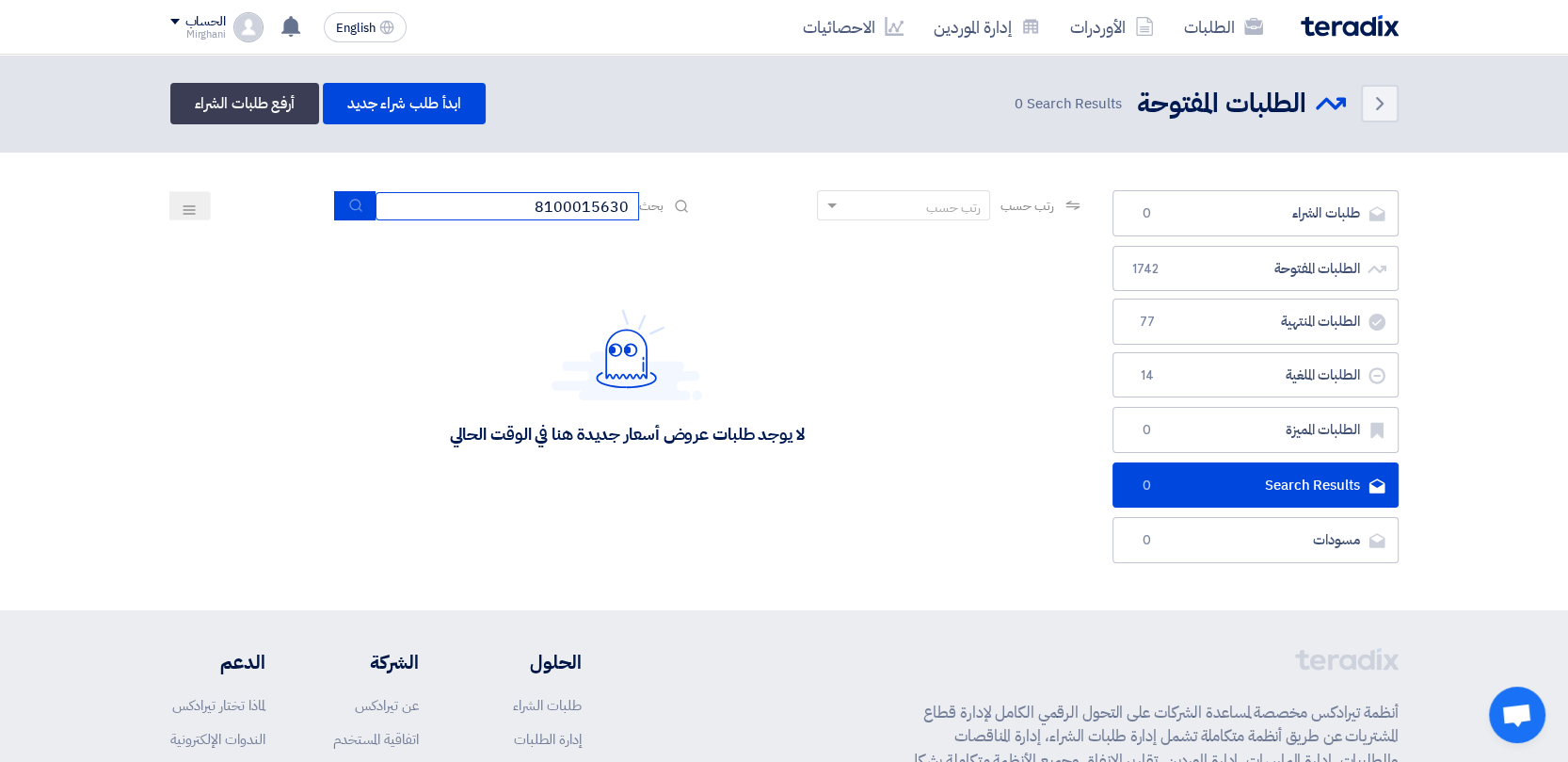
drag, startPoint x: 432, startPoint y: 204, endPoint x: 682, endPoint y: 235, distance: 251.9
click at [682, 235] on app-rfq-listing-content "رتب حسب رتب حسب بحث 8100015630 مجال الطلب مسؤول المشتريات نوع الطلب" at bounding box center [627, 354] width 914 height 327
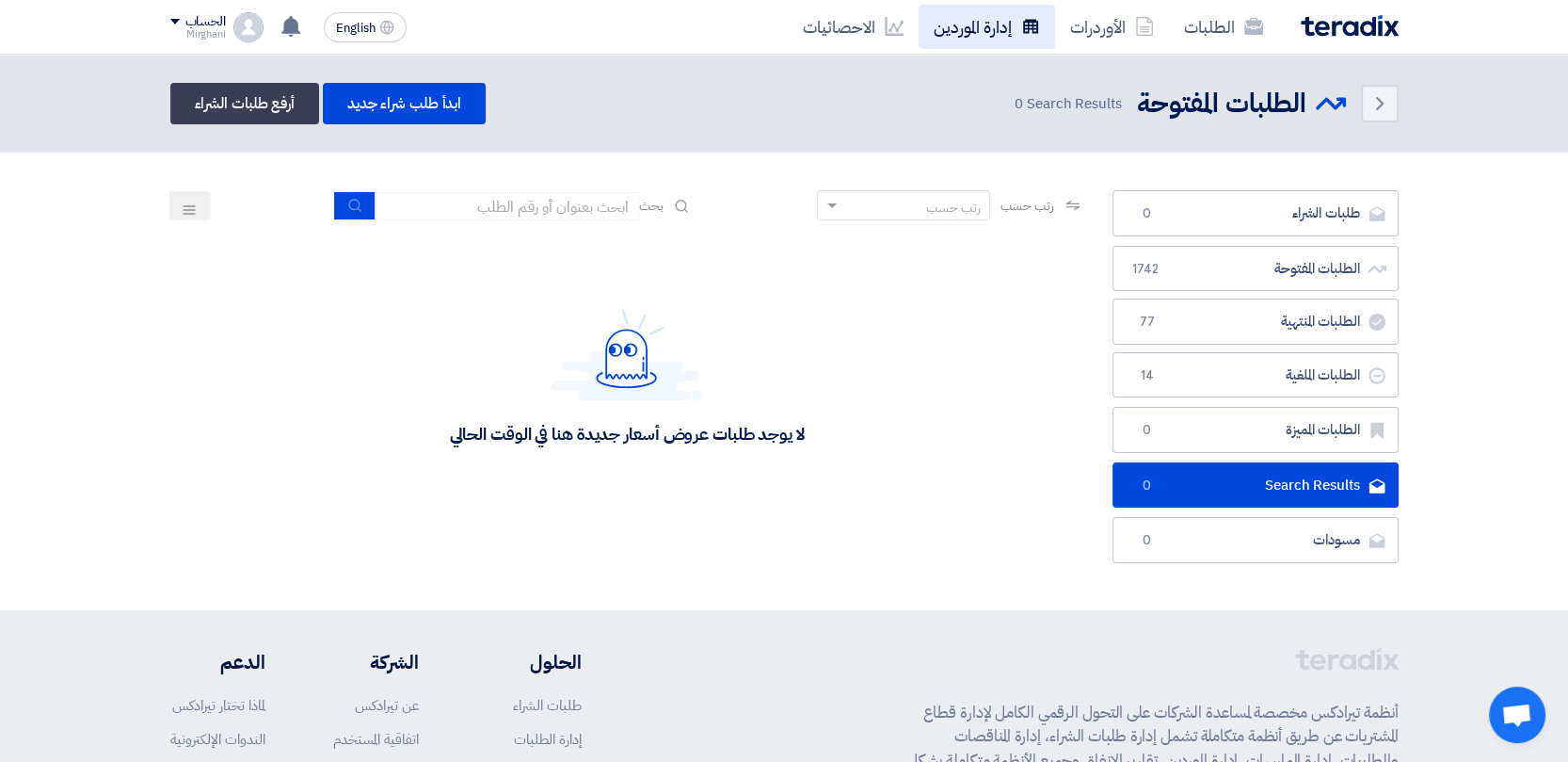
click at [955, 21] on link "إدارة الموردين" at bounding box center [986, 27] width 137 height 44
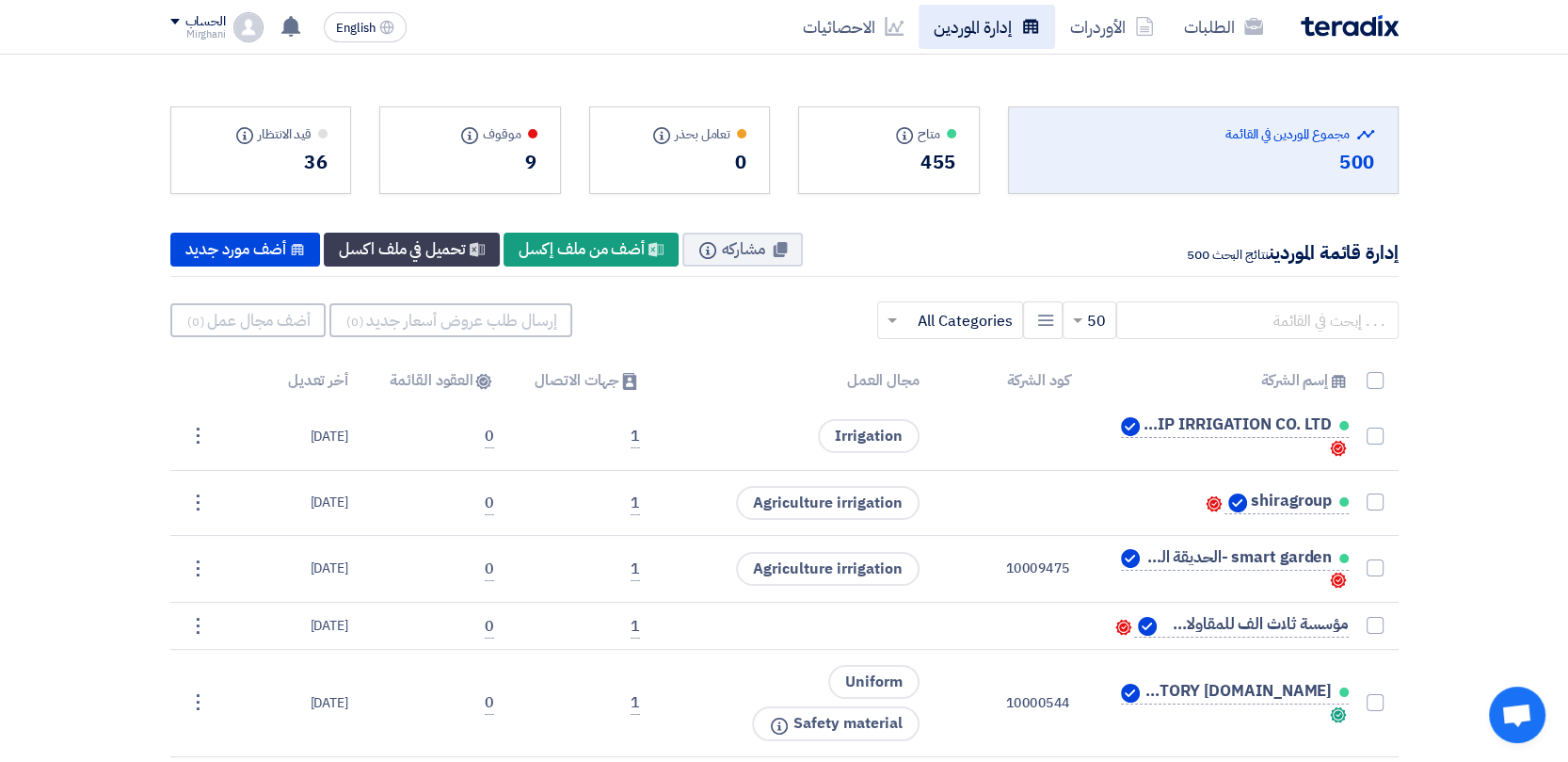
click at [1017, 29] on link "إدارة الموردين" at bounding box center [986, 27] width 137 height 44
click at [1203, 23] on link "الطلبات" at bounding box center [1224, 27] width 109 height 44
